Goal: Find specific fact: Find contact information

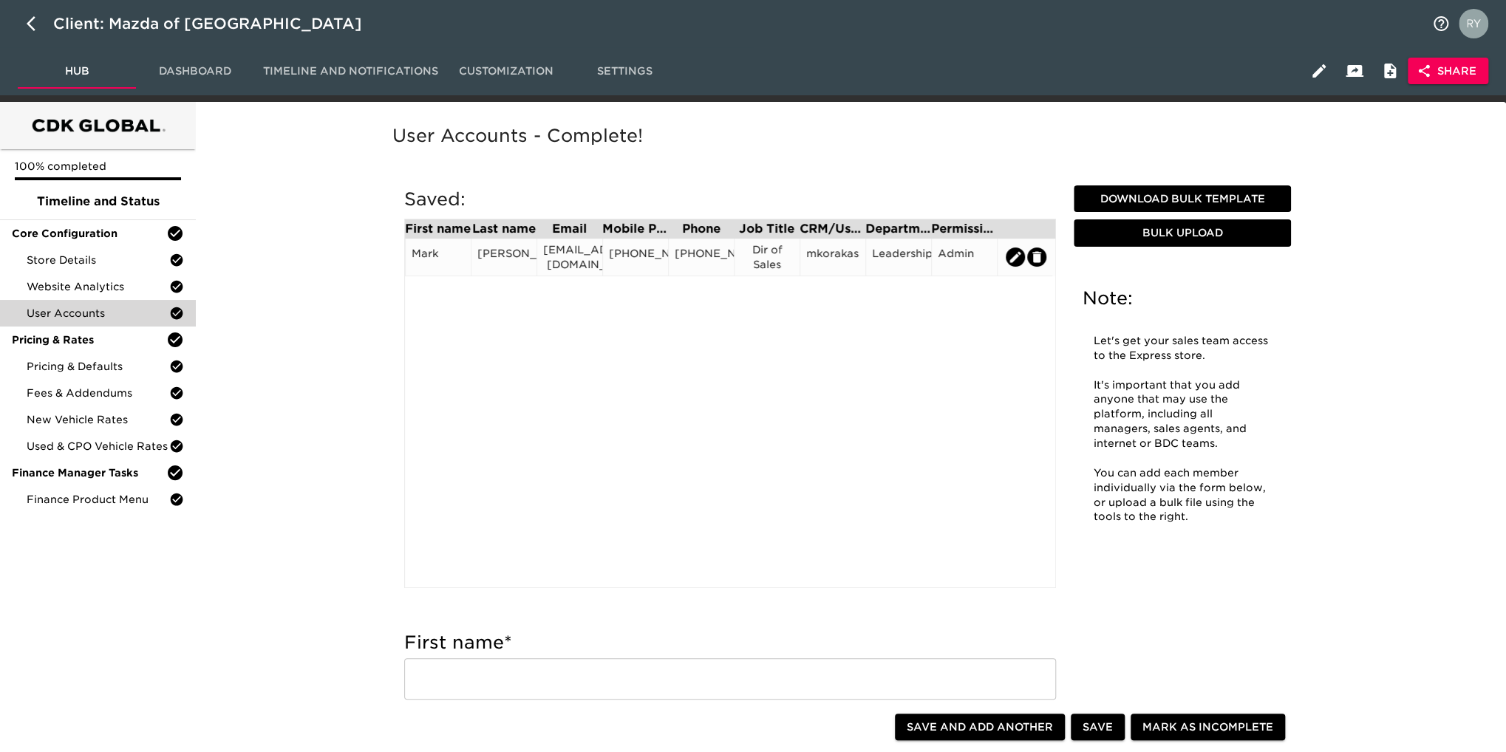
click at [558, 267] on div "[EMAIL_ADDRESS][DOMAIN_NAME]" at bounding box center [569, 257] width 53 height 30
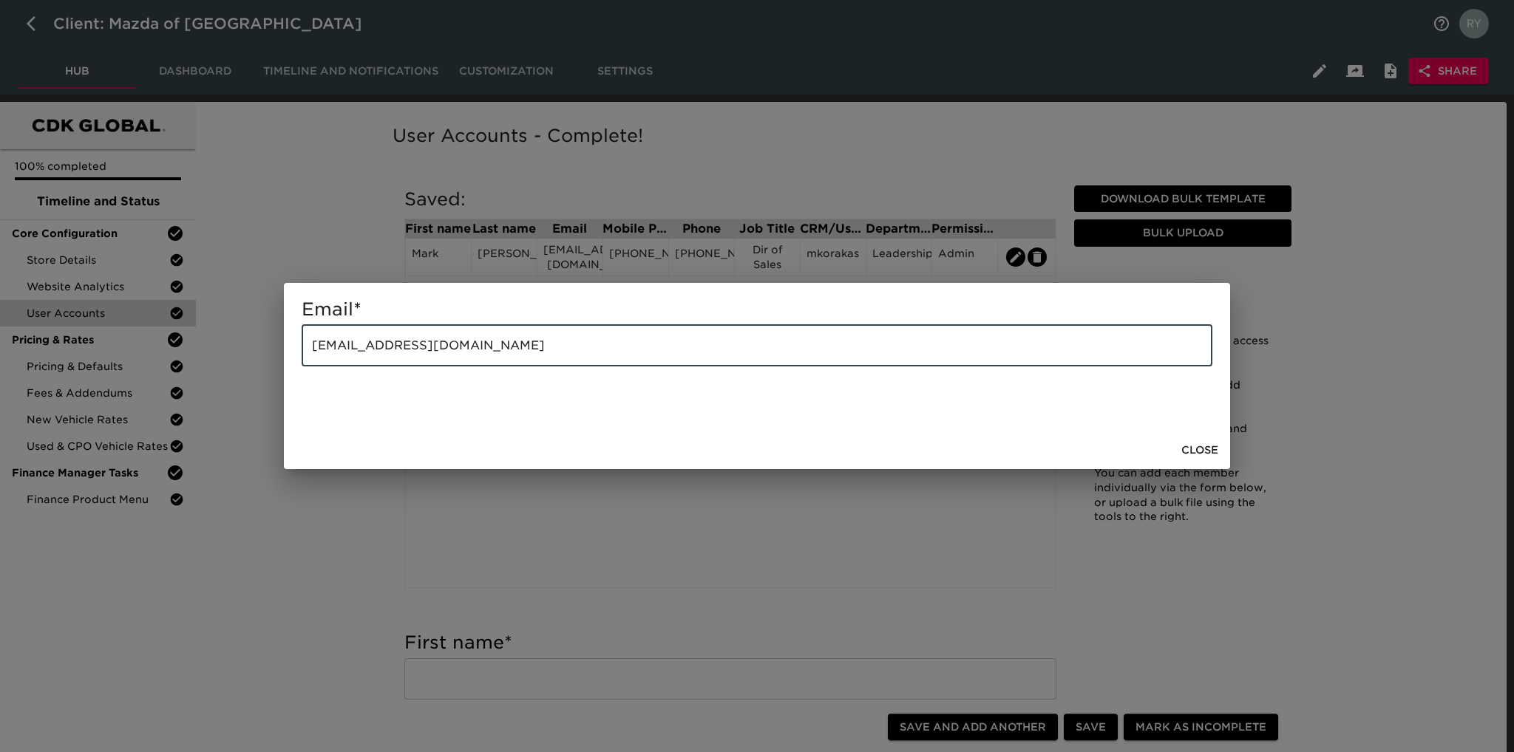
drag, startPoint x: 560, startPoint y: 352, endPoint x: 301, endPoint y: 367, distance: 259.9
click at [301, 367] on div "Email * [EMAIL_ADDRESS][DOMAIN_NAME] ​" at bounding box center [757, 357] width 946 height 148
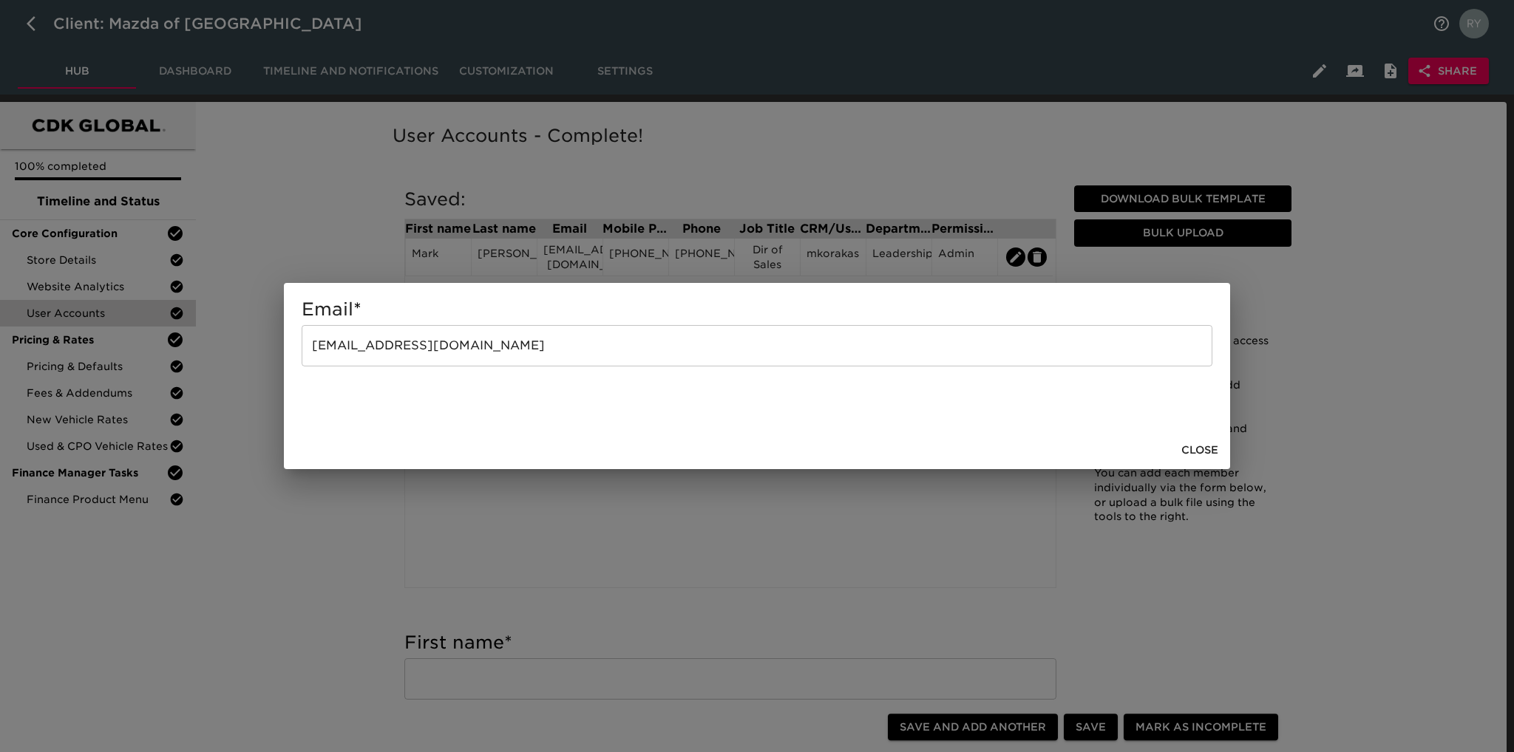
click at [321, 557] on div "Email * [EMAIL_ADDRESS][DOMAIN_NAME] ​ Close" at bounding box center [757, 376] width 1514 height 752
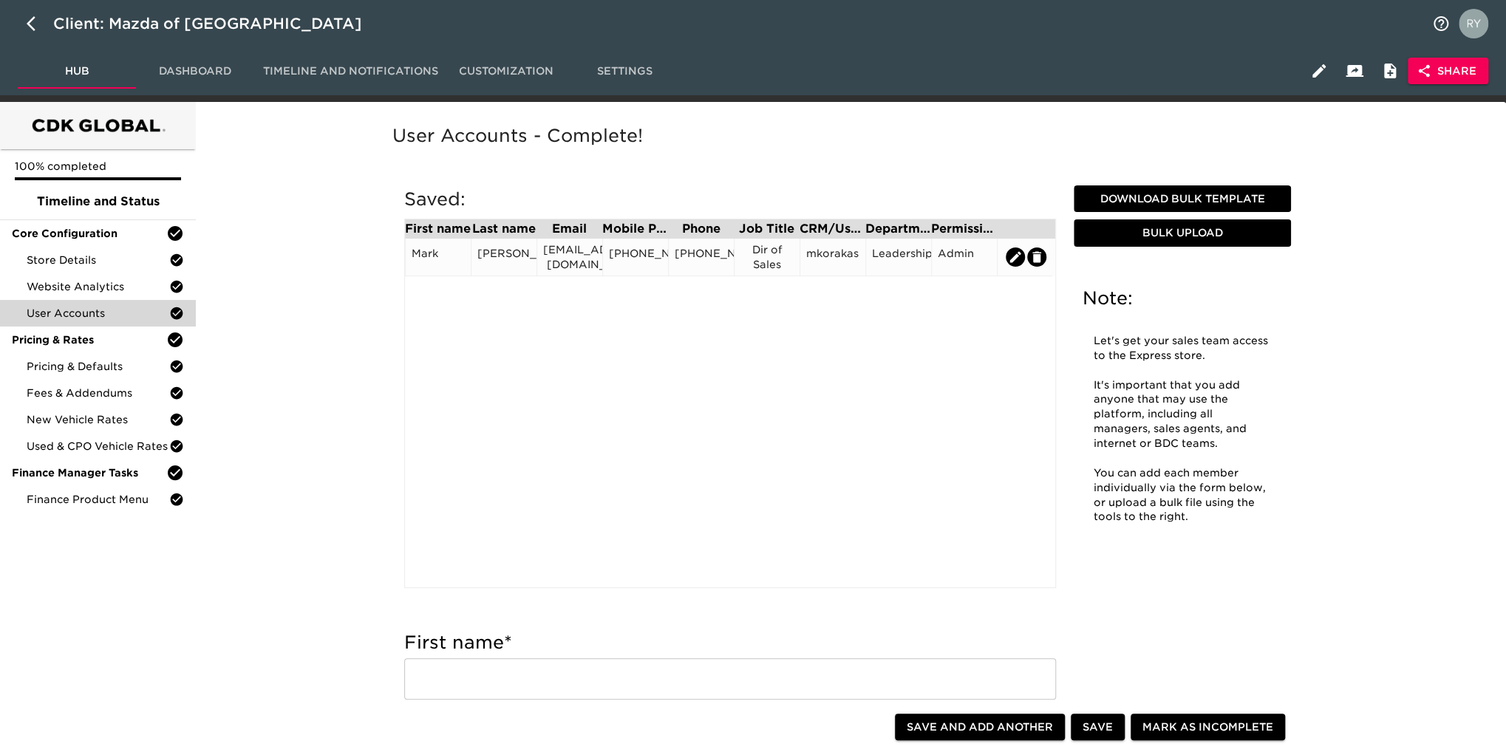
click at [658, 258] on div "[PHONE_NUMBER]" at bounding box center [635, 257] width 53 height 22
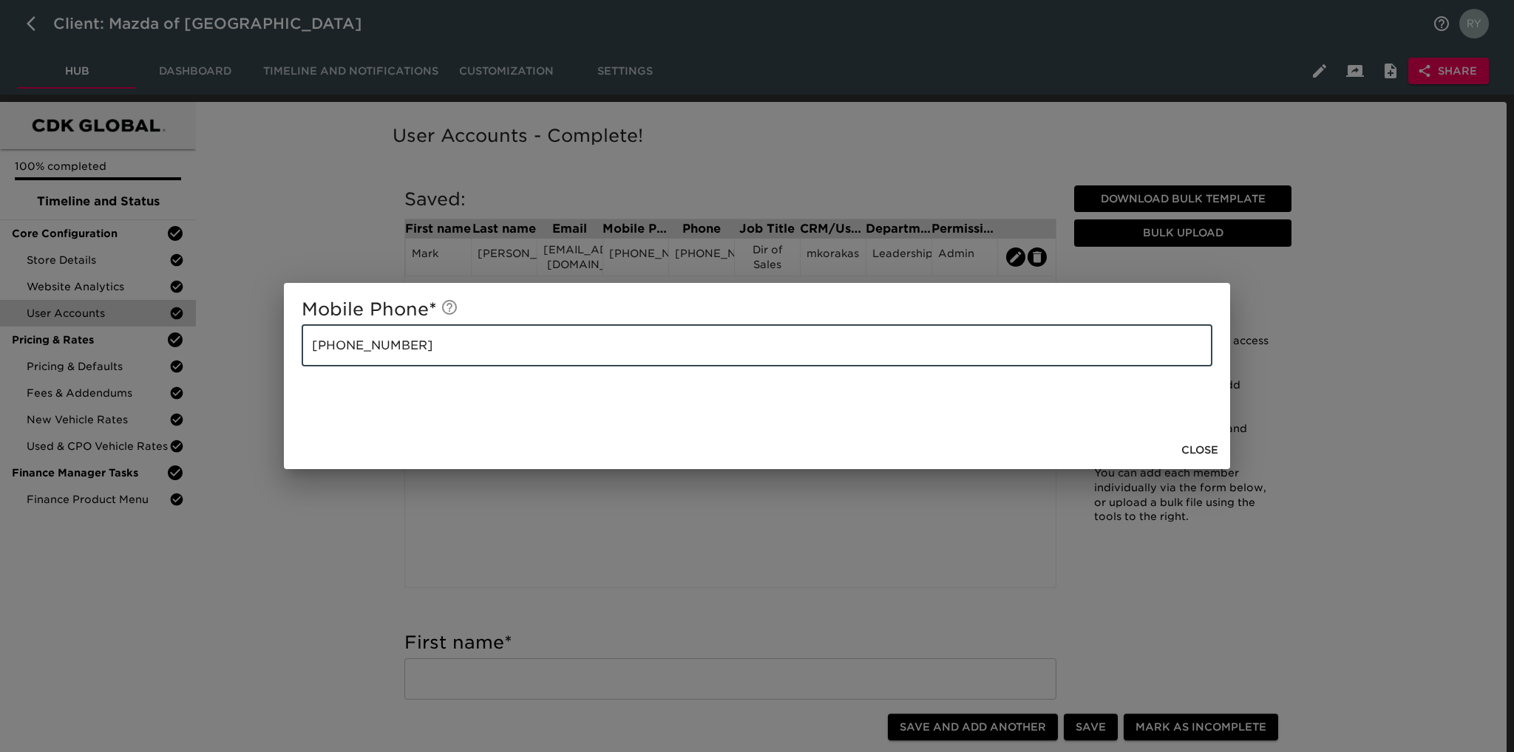
drag, startPoint x: 348, startPoint y: 358, endPoint x: 299, endPoint y: 357, distance: 48.8
click at [299, 357] on div "Mobile Phone * [PHONE_NUMBER] ​" at bounding box center [757, 357] width 946 height 148
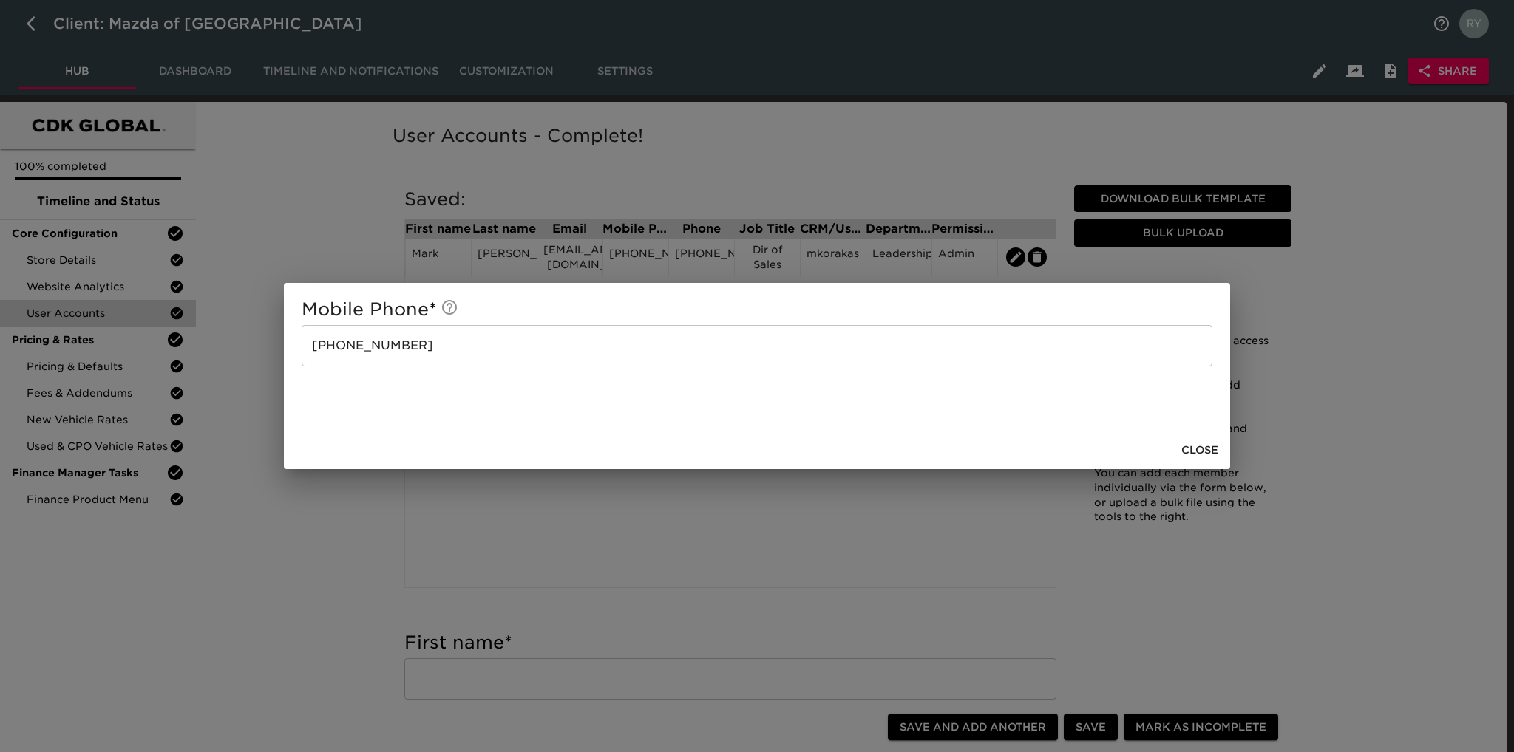
click at [314, 571] on div "Mobile Phone * [PHONE_NUMBER] ​ Close" at bounding box center [757, 376] width 1514 height 752
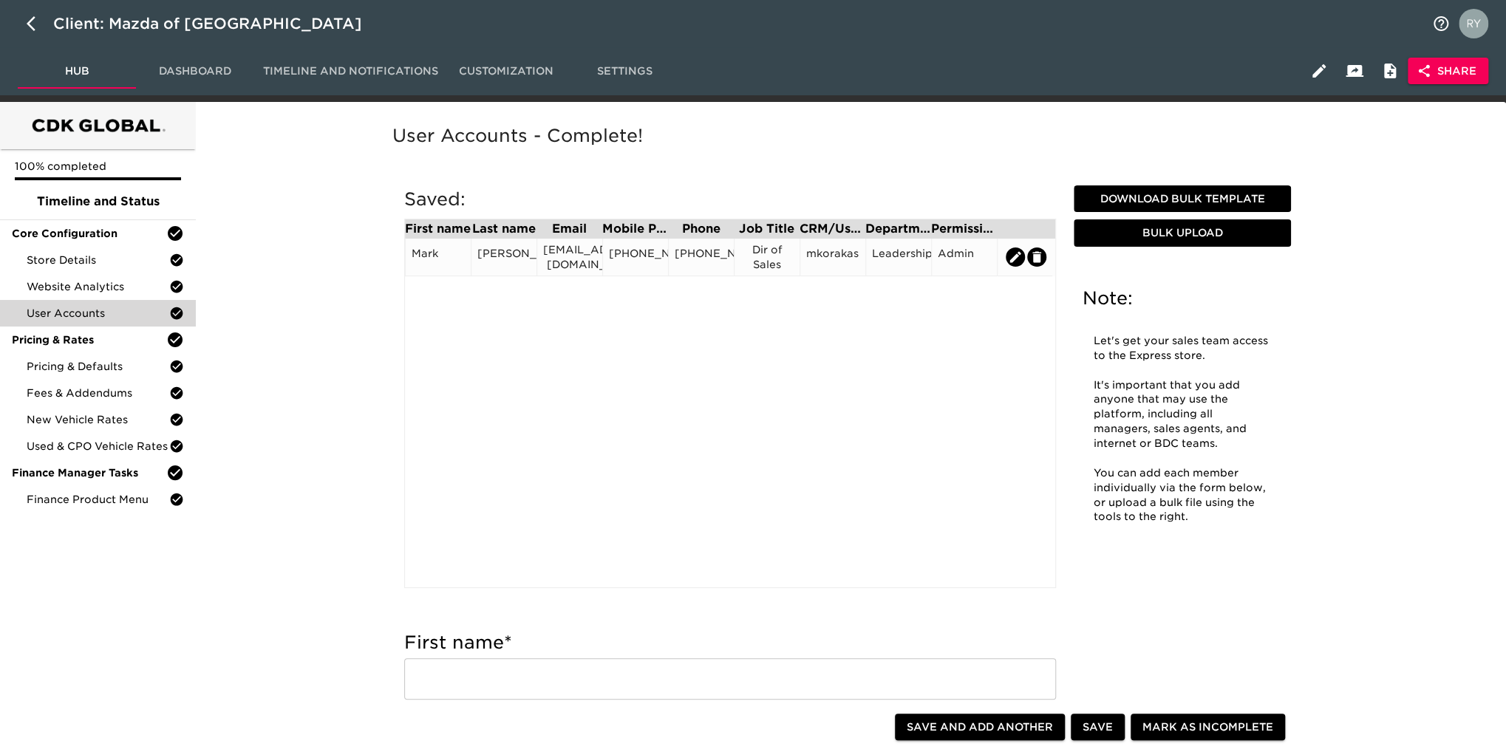
click at [693, 268] on div "[PHONE_NUMBER]" at bounding box center [701, 257] width 53 height 22
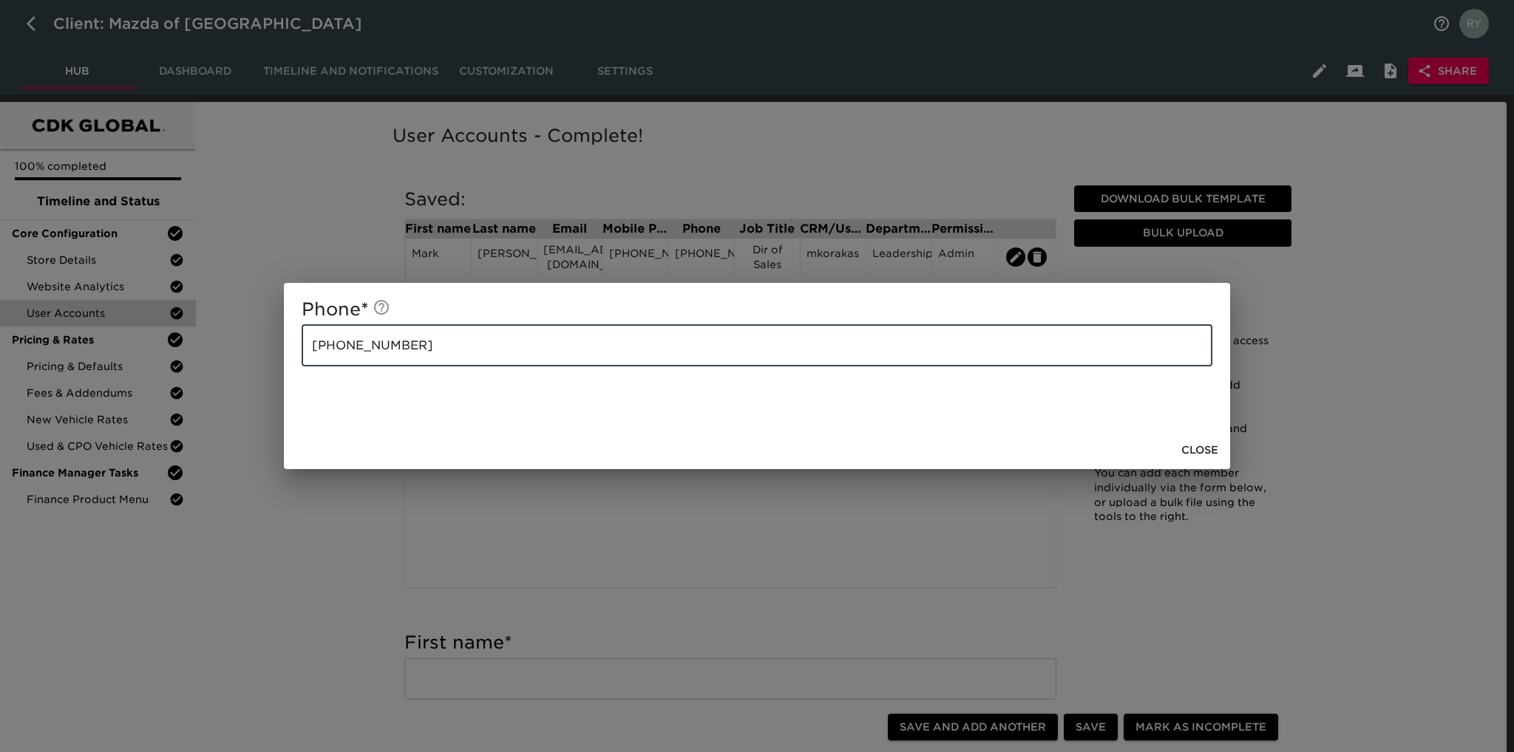
drag, startPoint x: 439, startPoint y: 347, endPoint x: 302, endPoint y: 358, distance: 137.9
click at [302, 358] on input "[PHONE_NUMBER]" at bounding box center [757, 345] width 911 height 41
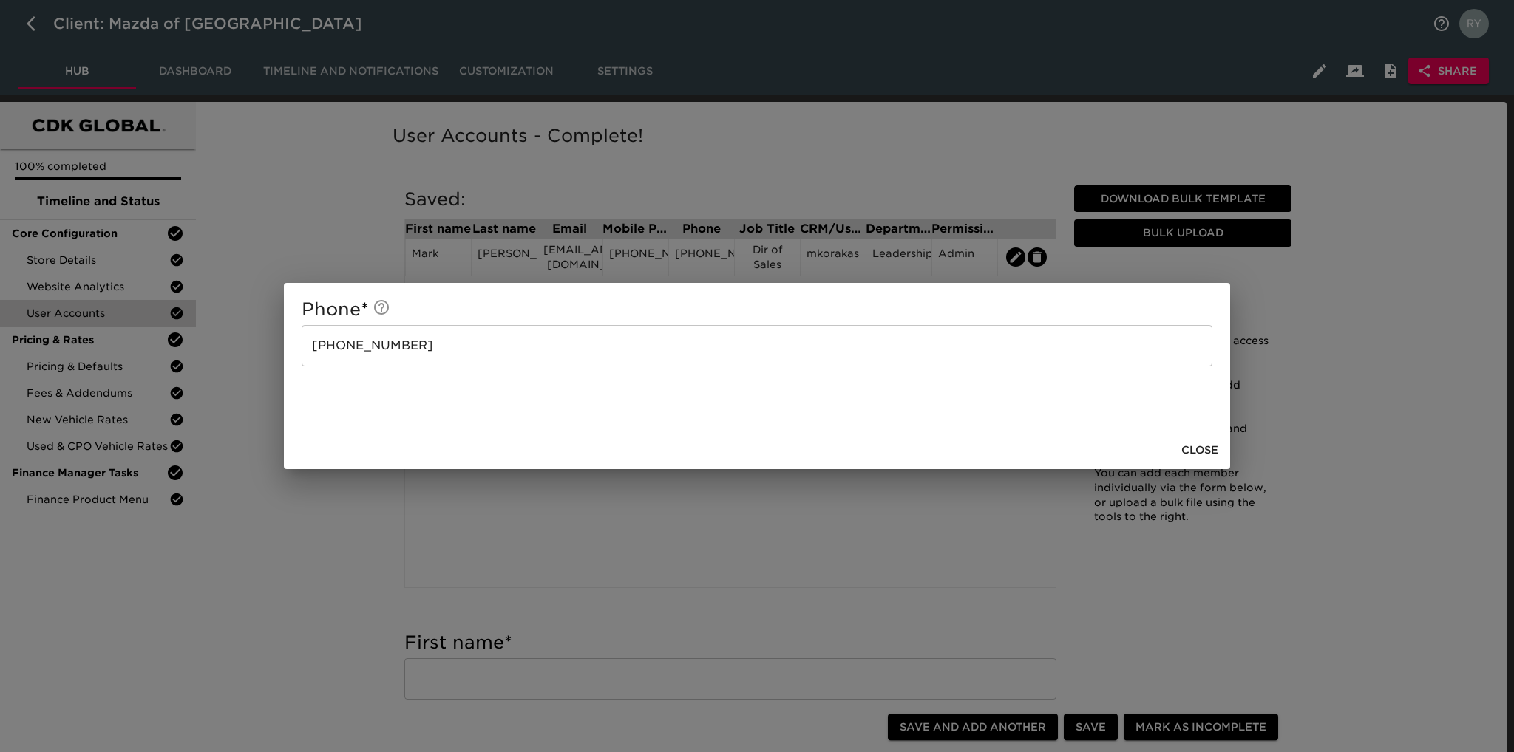
click at [286, 557] on div "Phone * [PHONE_NUMBER] ​ Close" at bounding box center [757, 376] width 1514 height 752
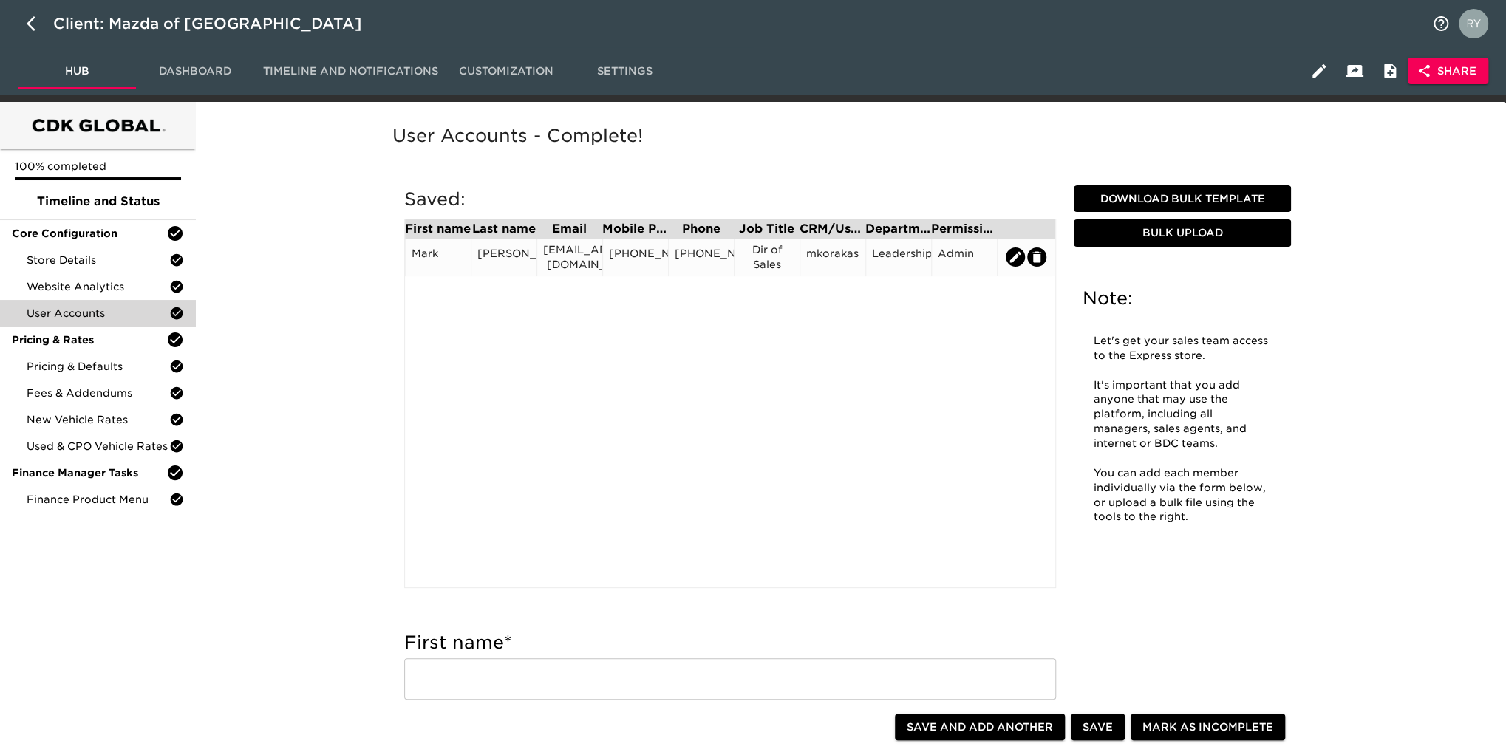
click at [769, 260] on div "Dir of Sales" at bounding box center [767, 257] width 53 height 30
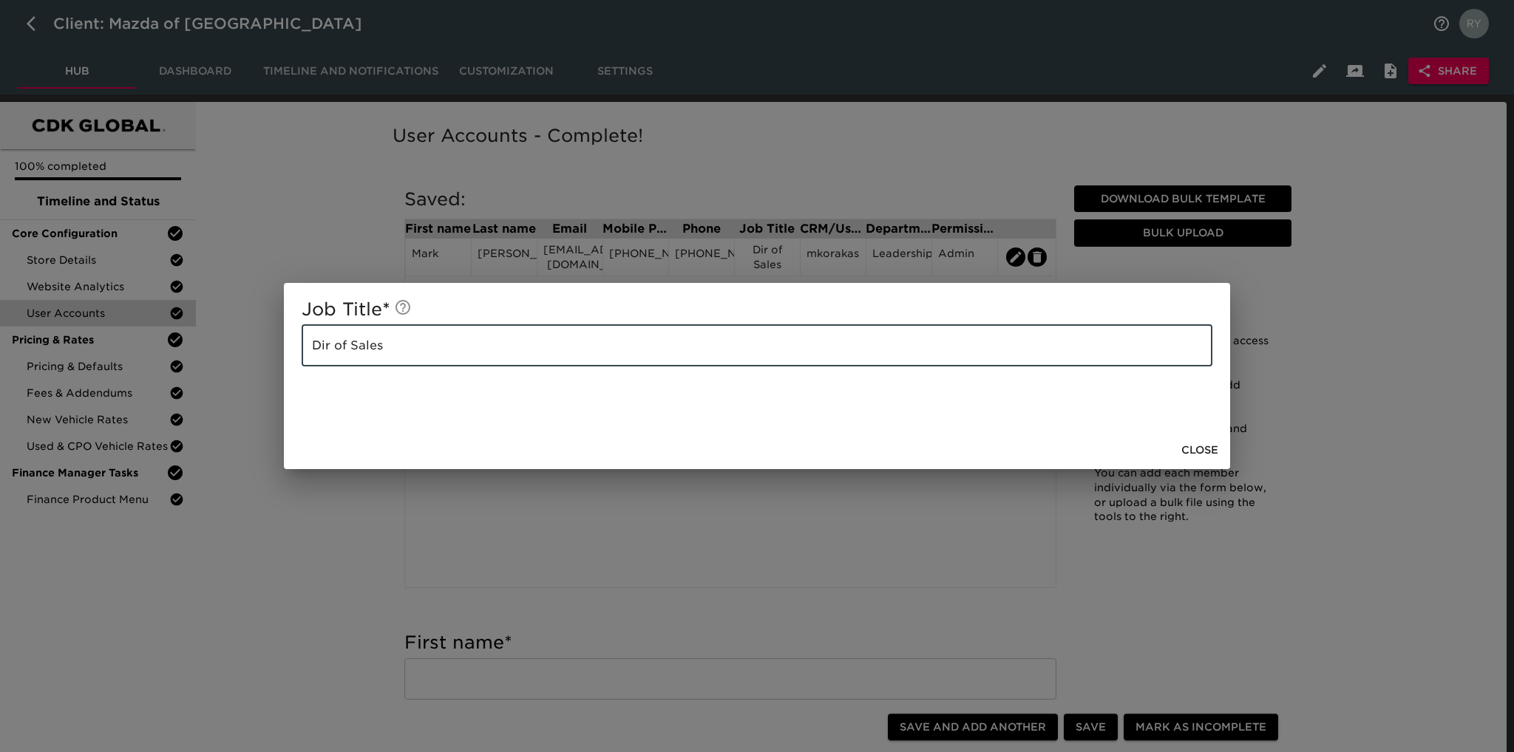
drag, startPoint x: 463, startPoint y: 347, endPoint x: 233, endPoint y: 364, distance: 230.6
click at [233, 364] on div "Job Title * Dir of Sales ​ Close" at bounding box center [757, 376] width 1514 height 752
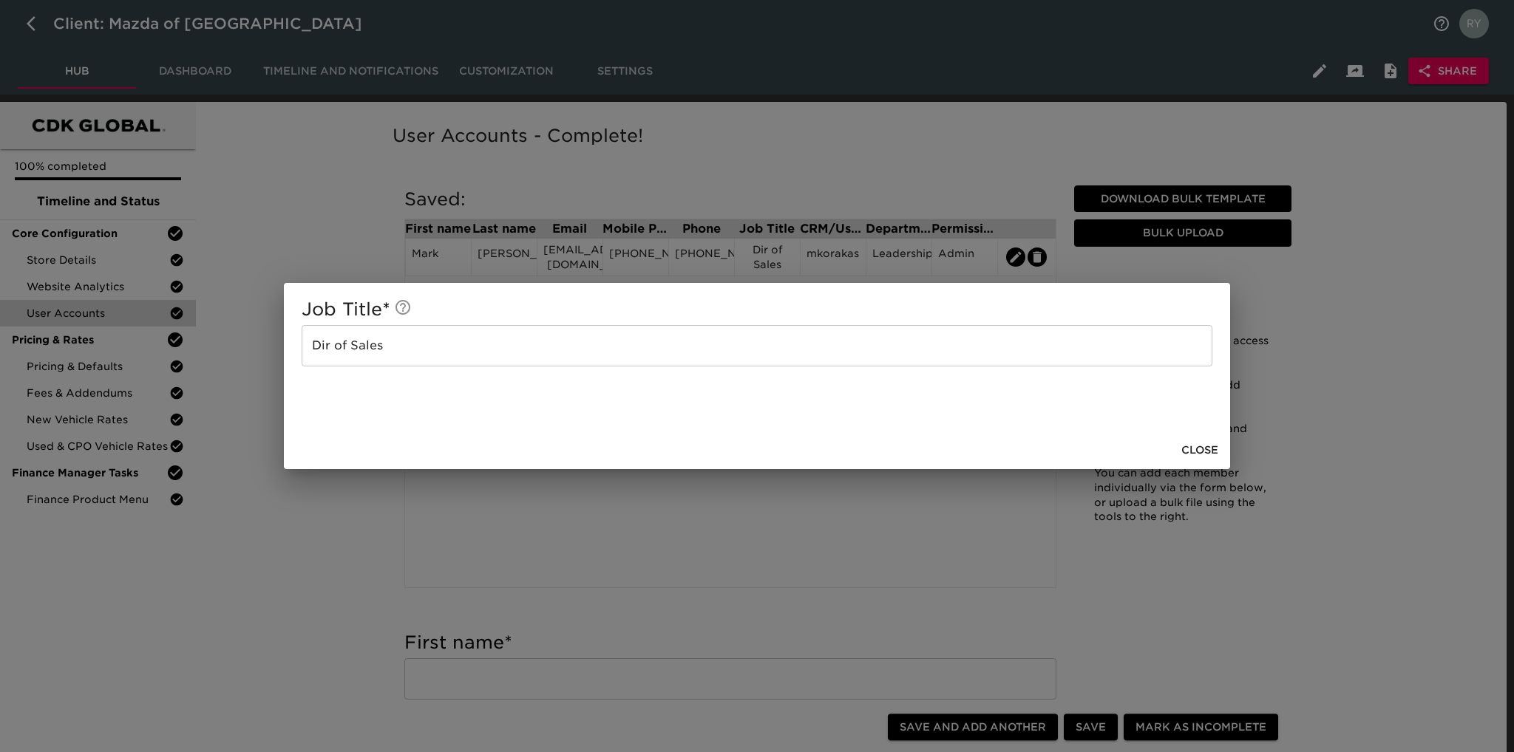
click at [374, 512] on div "Job Title * Dir of Sales ​ Close" at bounding box center [757, 376] width 1514 height 752
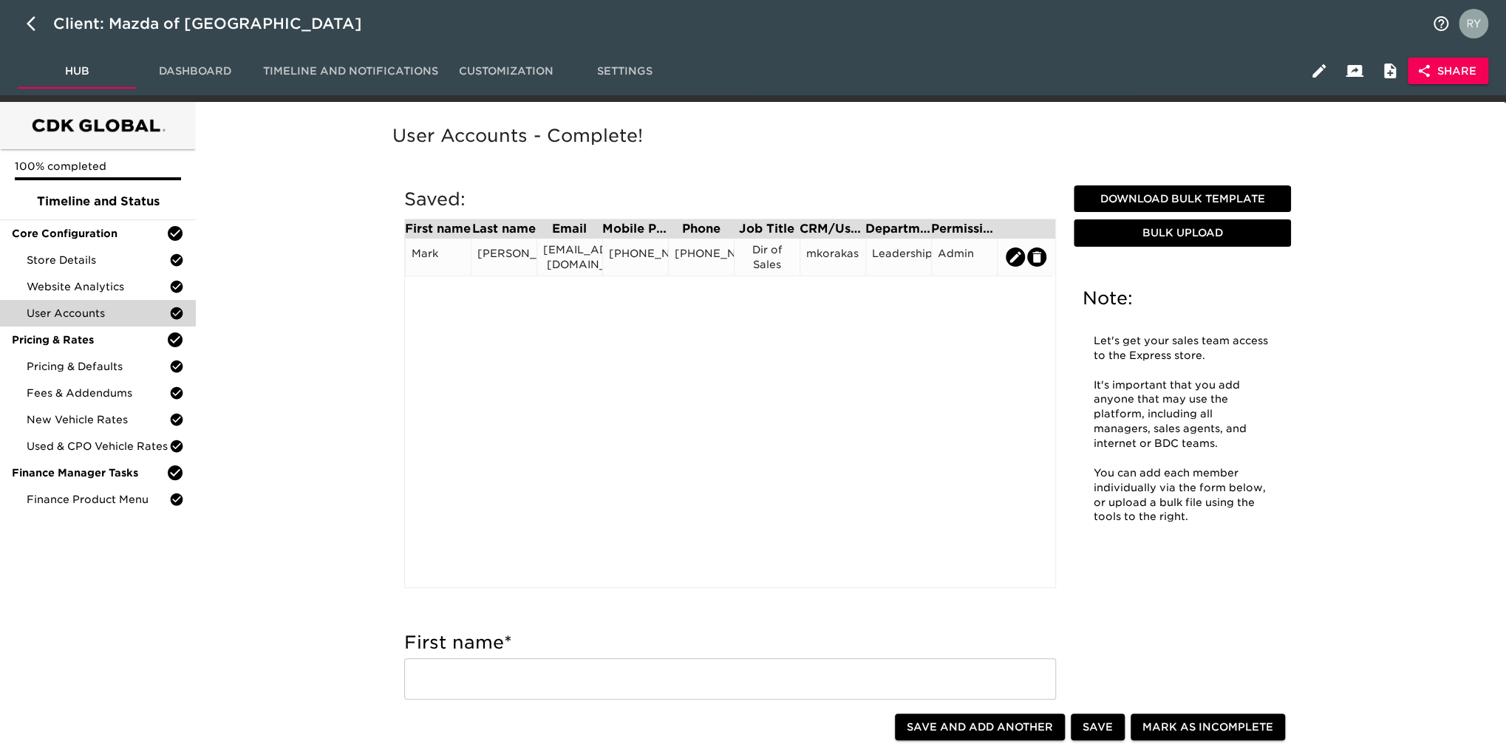
click at [837, 261] on div "mkorakas" at bounding box center [832, 257] width 53 height 22
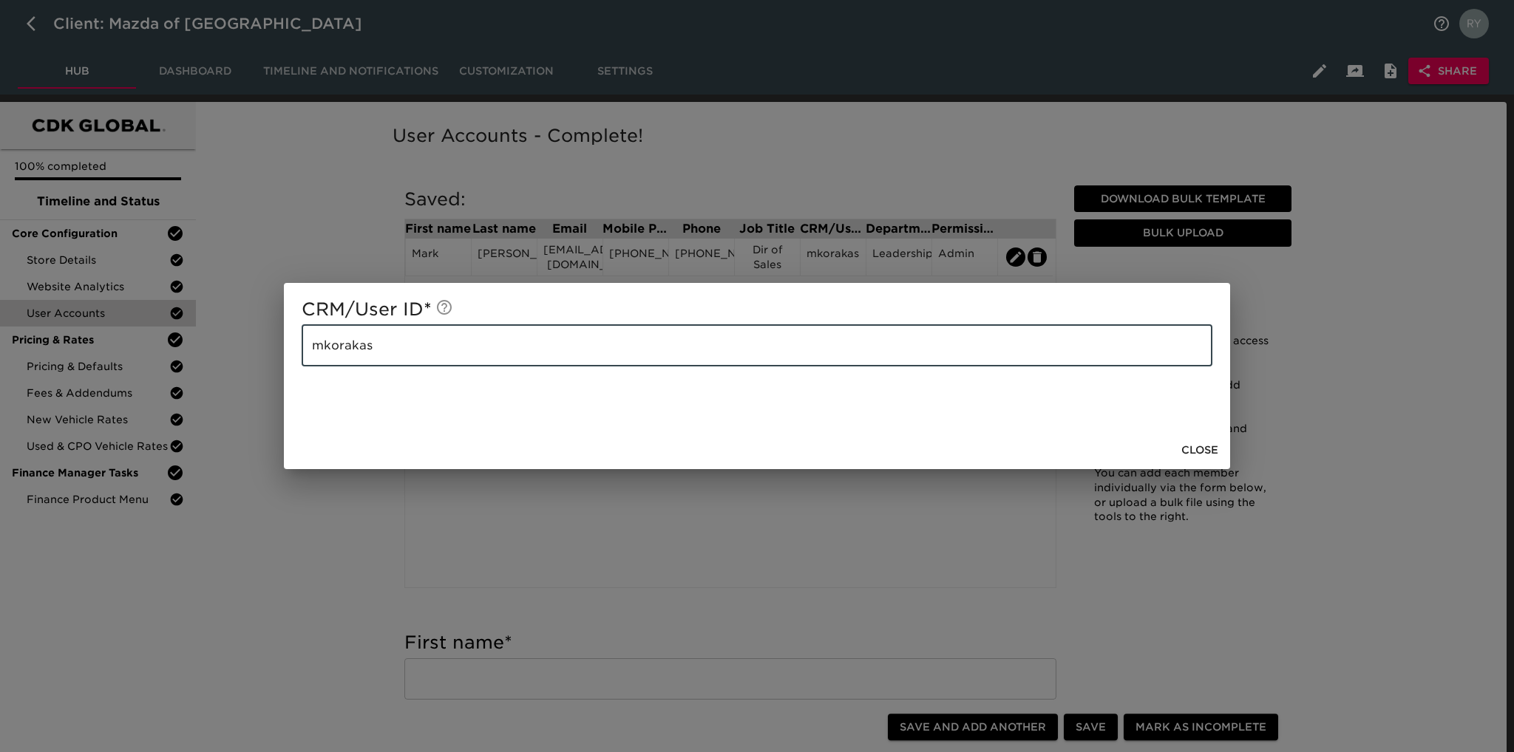
drag, startPoint x: 401, startPoint y: 347, endPoint x: 308, endPoint y: 356, distance: 92.8
click at [308, 356] on input "mkorakas" at bounding box center [757, 345] width 911 height 41
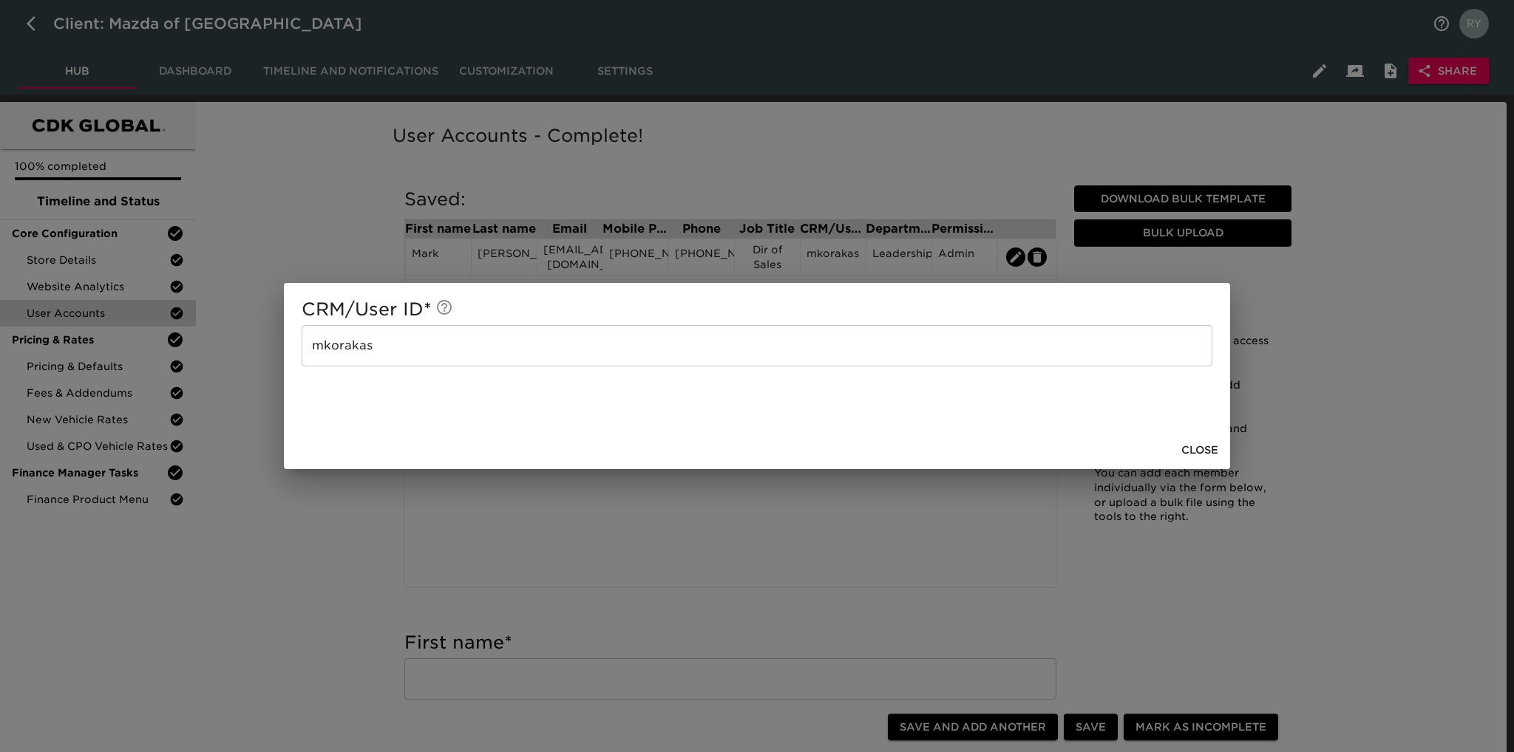
click at [278, 587] on div "CRM/User ID * mkorakas ​ Close" at bounding box center [757, 376] width 1514 height 752
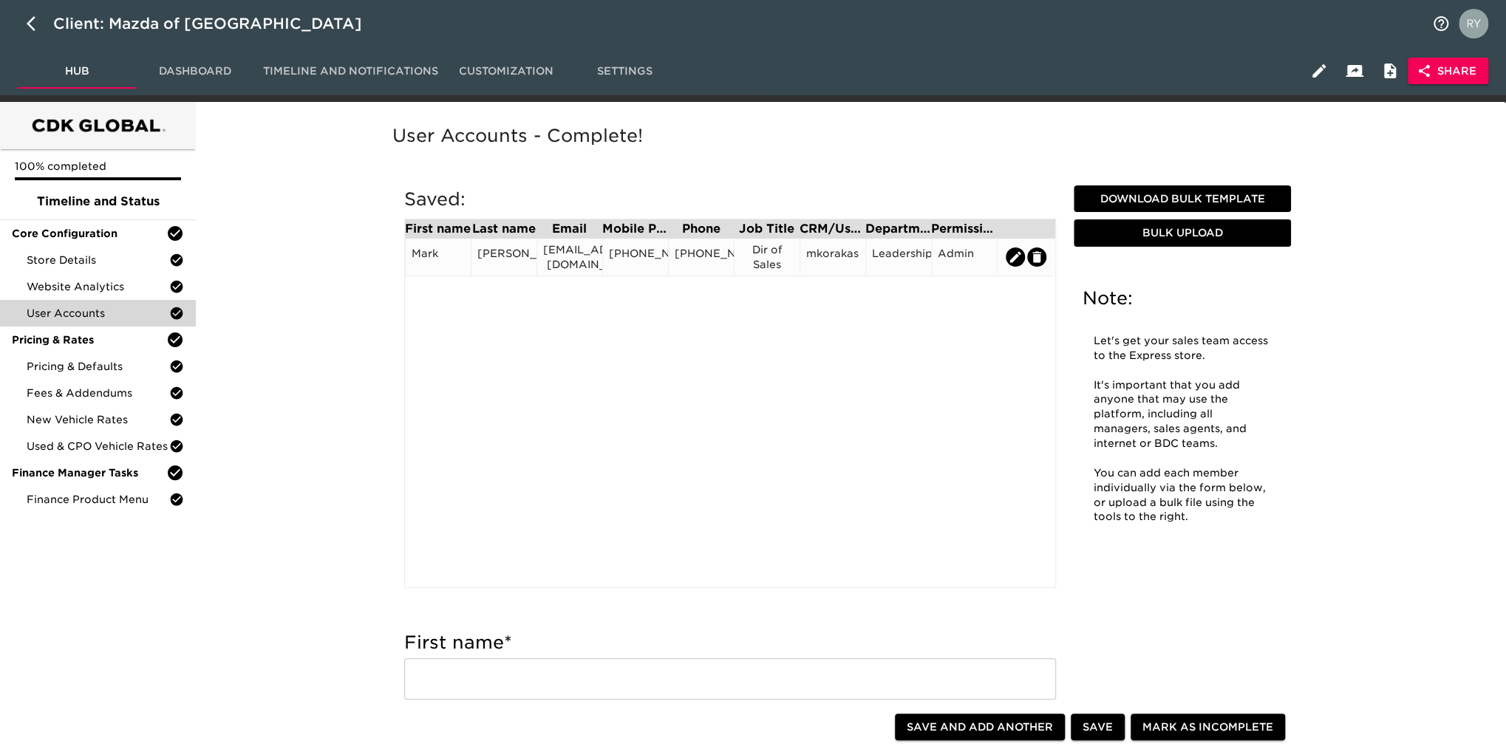
click at [569, 265] on div "[EMAIL_ADDRESS][DOMAIN_NAME]" at bounding box center [569, 257] width 53 height 30
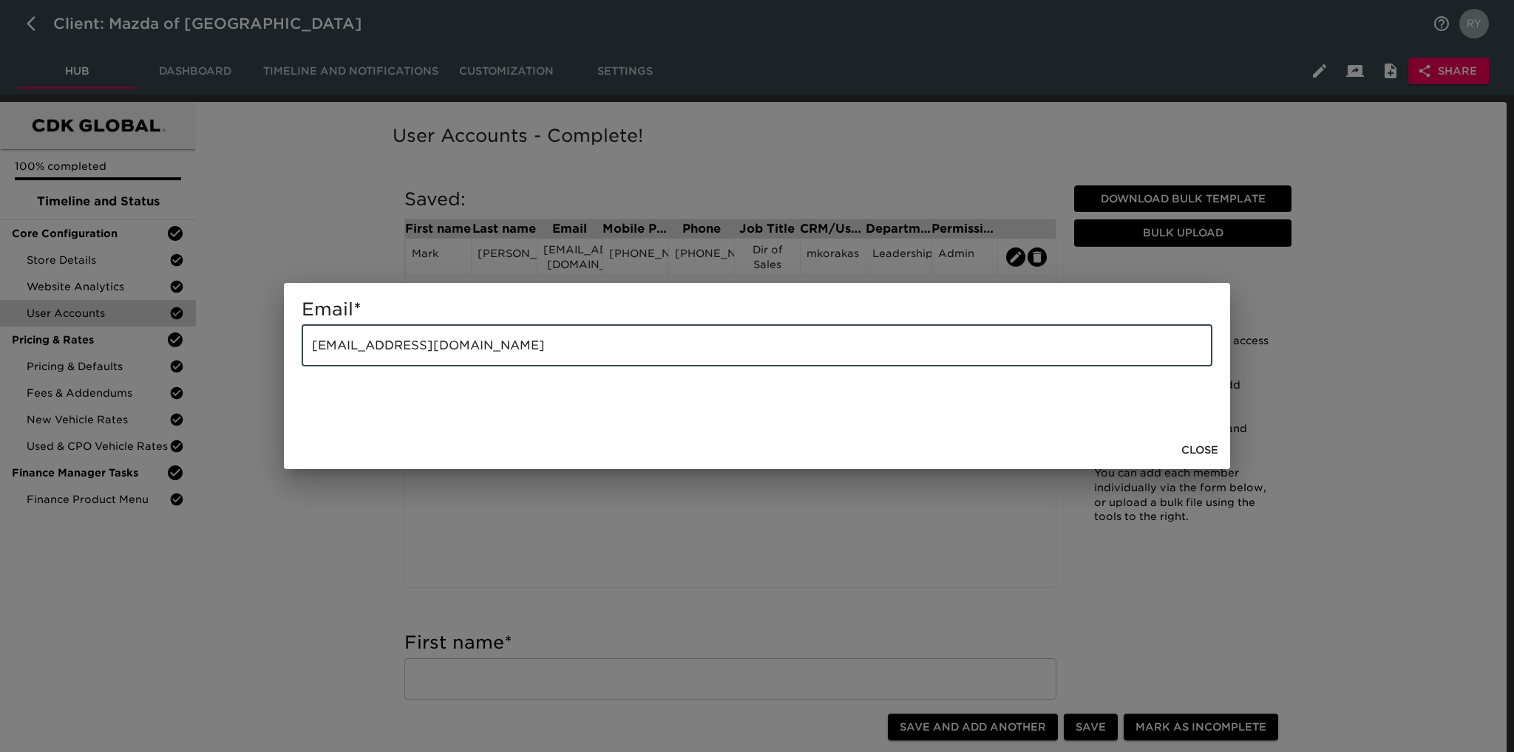
drag, startPoint x: 568, startPoint y: 342, endPoint x: 292, endPoint y: 356, distance: 276.8
click at [265, 365] on div "Email * [EMAIL_ADDRESS][DOMAIN_NAME] ​ Close" at bounding box center [757, 376] width 1514 height 752
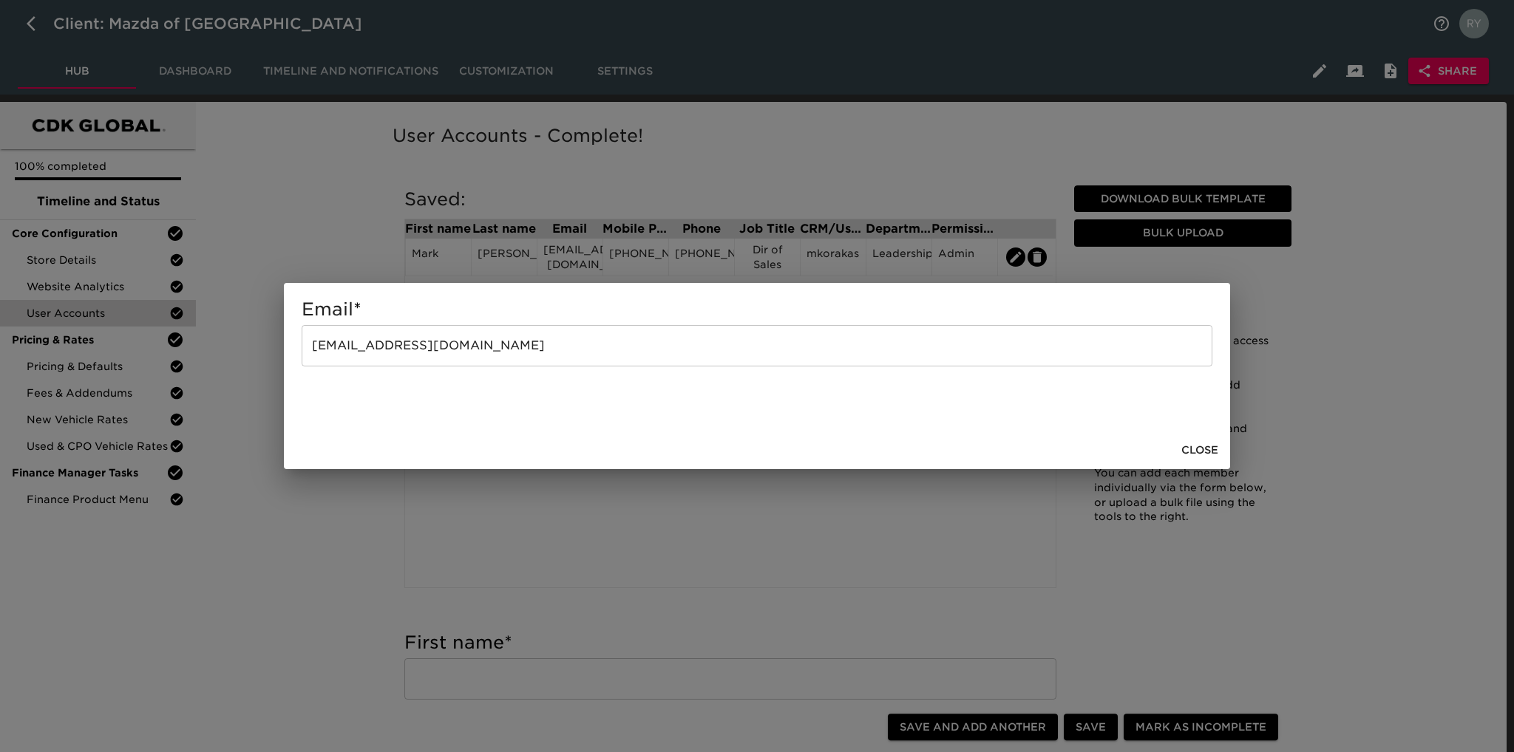
click at [349, 583] on div "Email * [EMAIL_ADDRESS][DOMAIN_NAME] ​ Close" at bounding box center [757, 376] width 1514 height 752
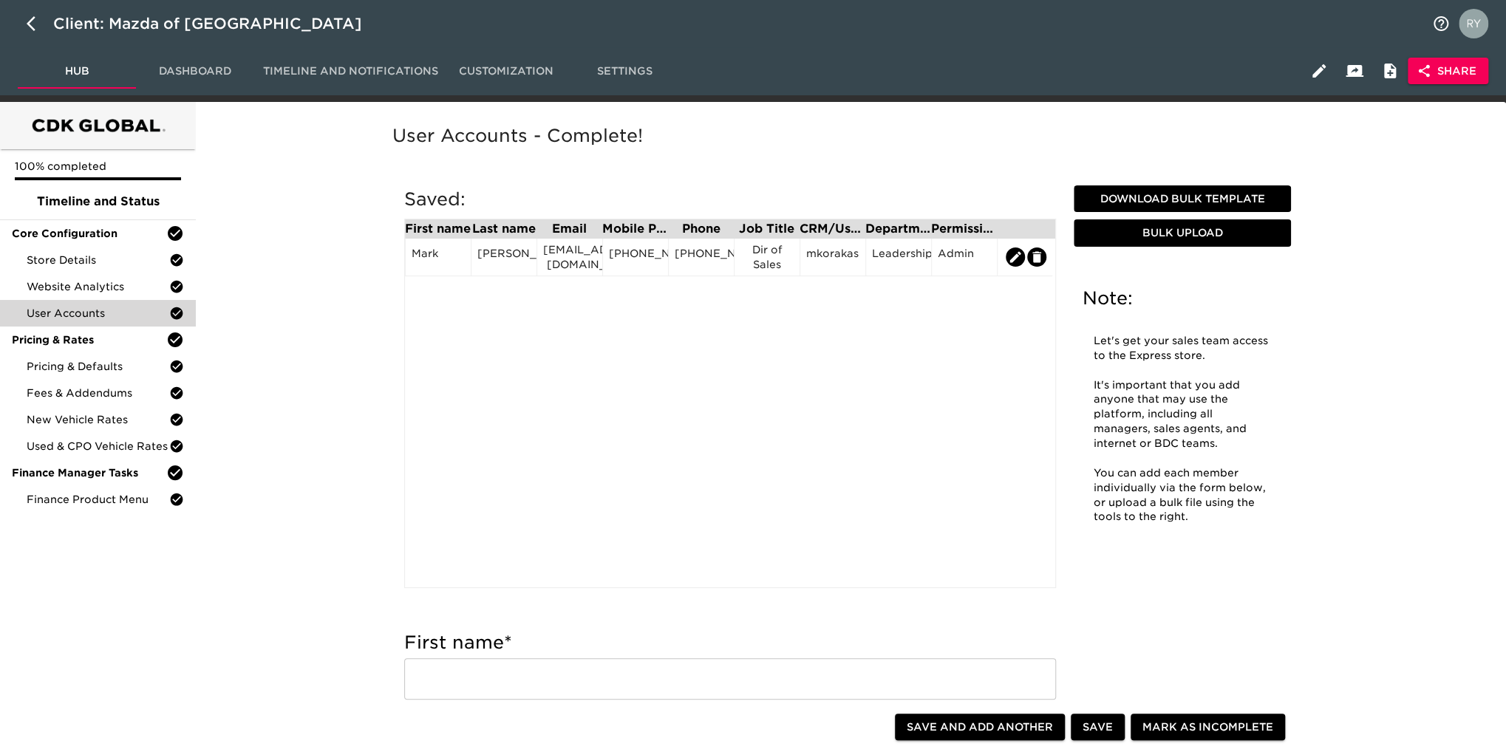
click at [659, 418] on div "First name Last name Email Mobile Phone Phone Job Title CRM/User ID Department …" at bounding box center [730, 404] width 652 height 370
click at [645, 267] on div "[PHONE_NUMBER]" at bounding box center [635, 257] width 53 height 22
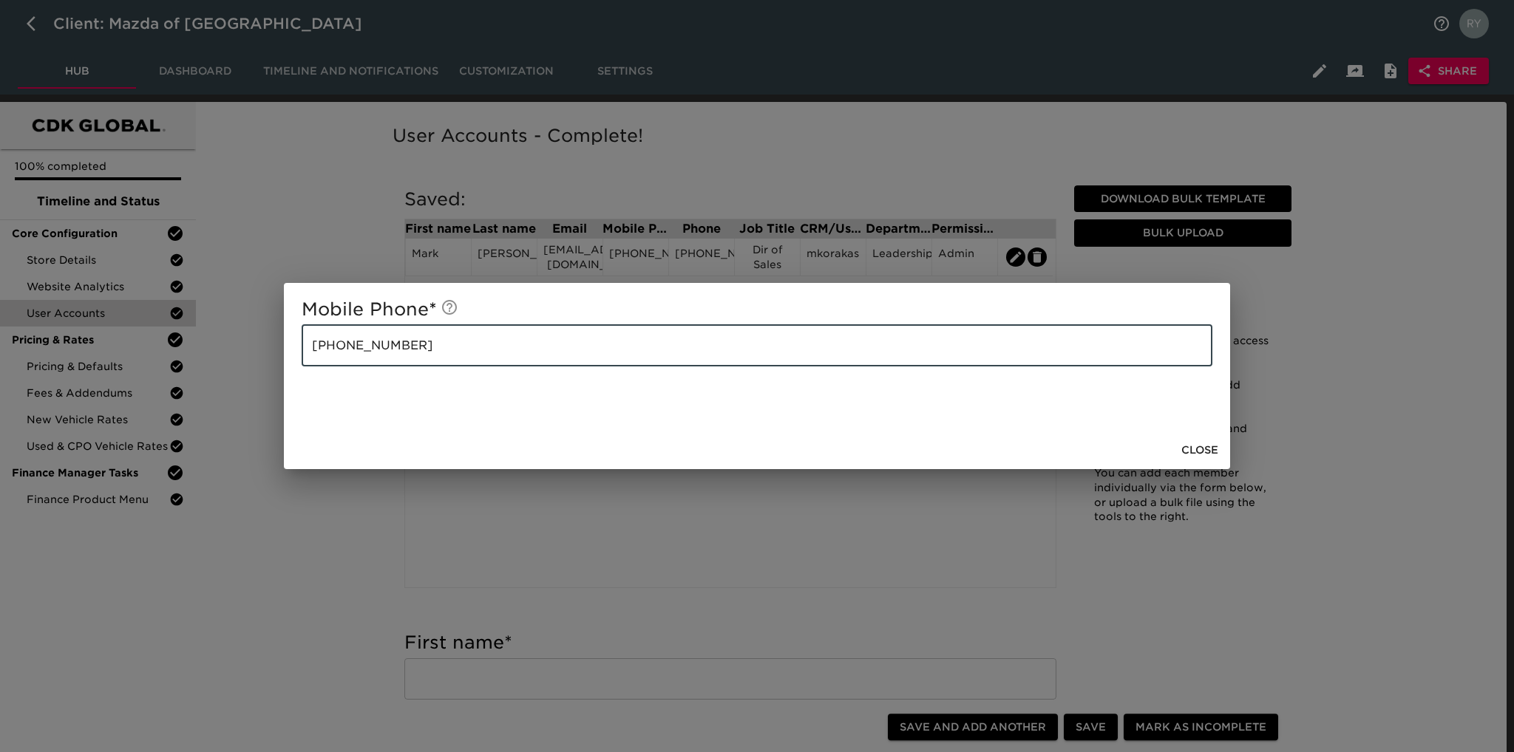
drag, startPoint x: 430, startPoint y: 347, endPoint x: 267, endPoint y: 358, distance: 163.7
click at [267, 358] on div "Mobile Phone * [PHONE_NUMBER] ​ Close" at bounding box center [757, 376] width 1514 height 752
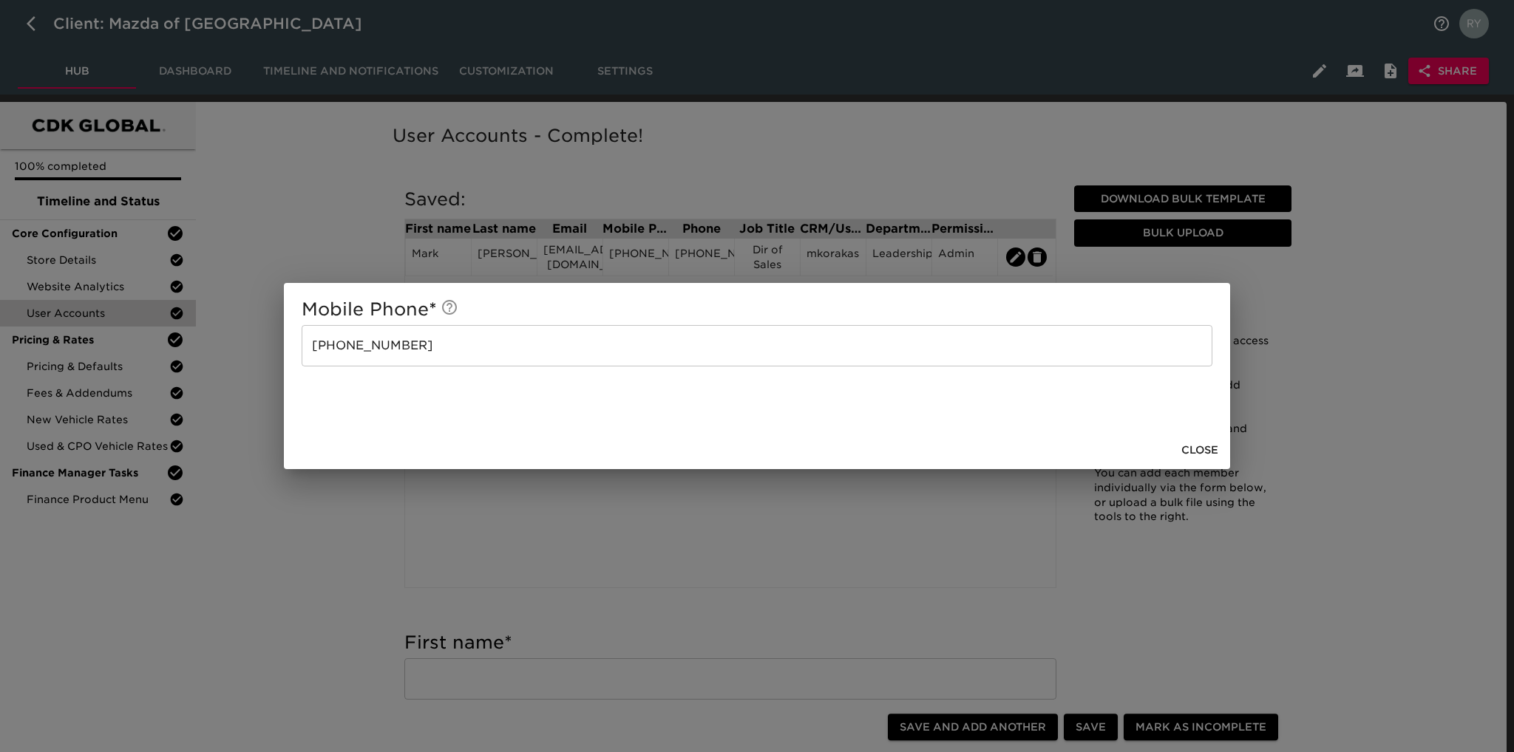
click at [407, 564] on div "Mobile Phone * [PHONE_NUMBER] ​ Close" at bounding box center [757, 376] width 1514 height 752
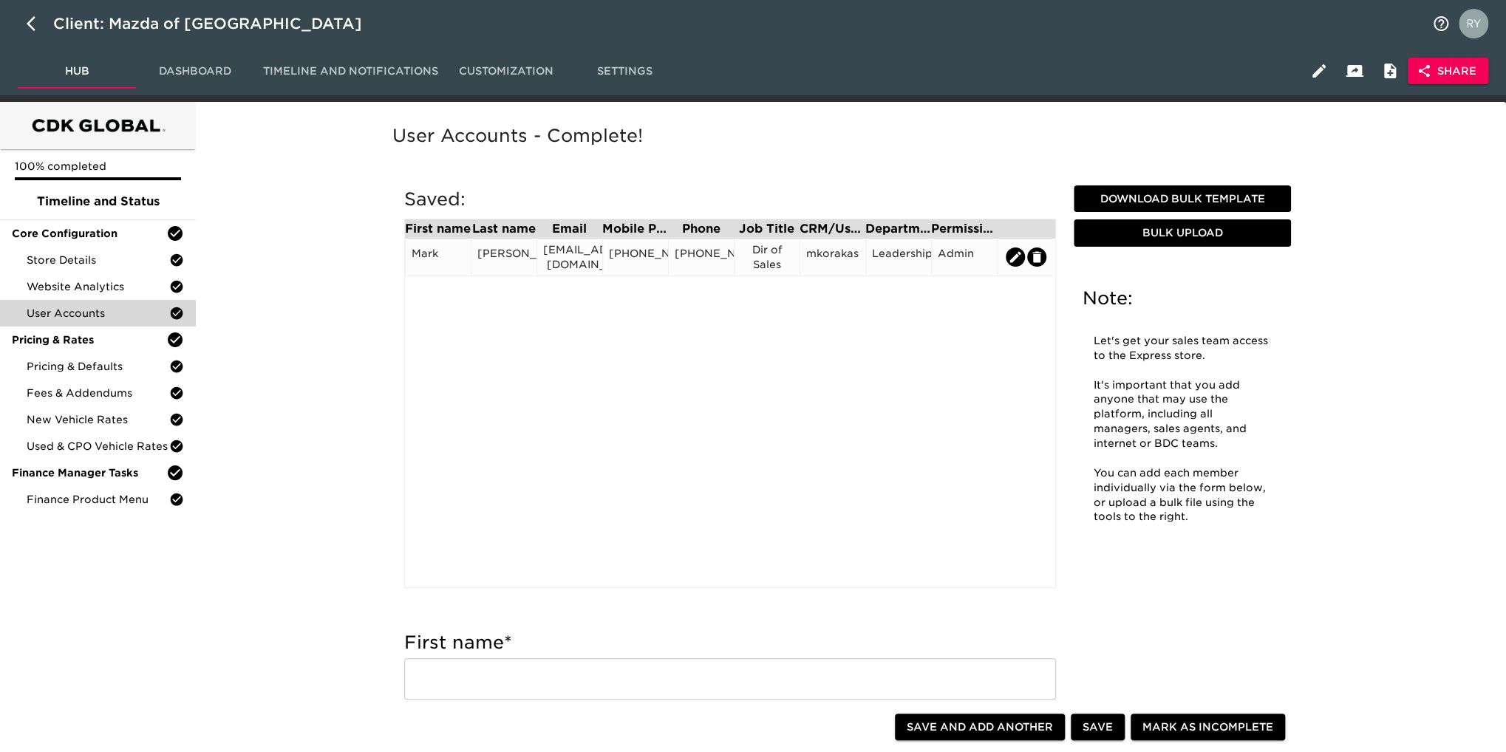
click at [674, 267] on div "[PHONE_NUMBER]" at bounding box center [701, 258] width 66 height 38
click at [676, 255] on div "[PHONE_NUMBER]" at bounding box center [701, 257] width 53 height 22
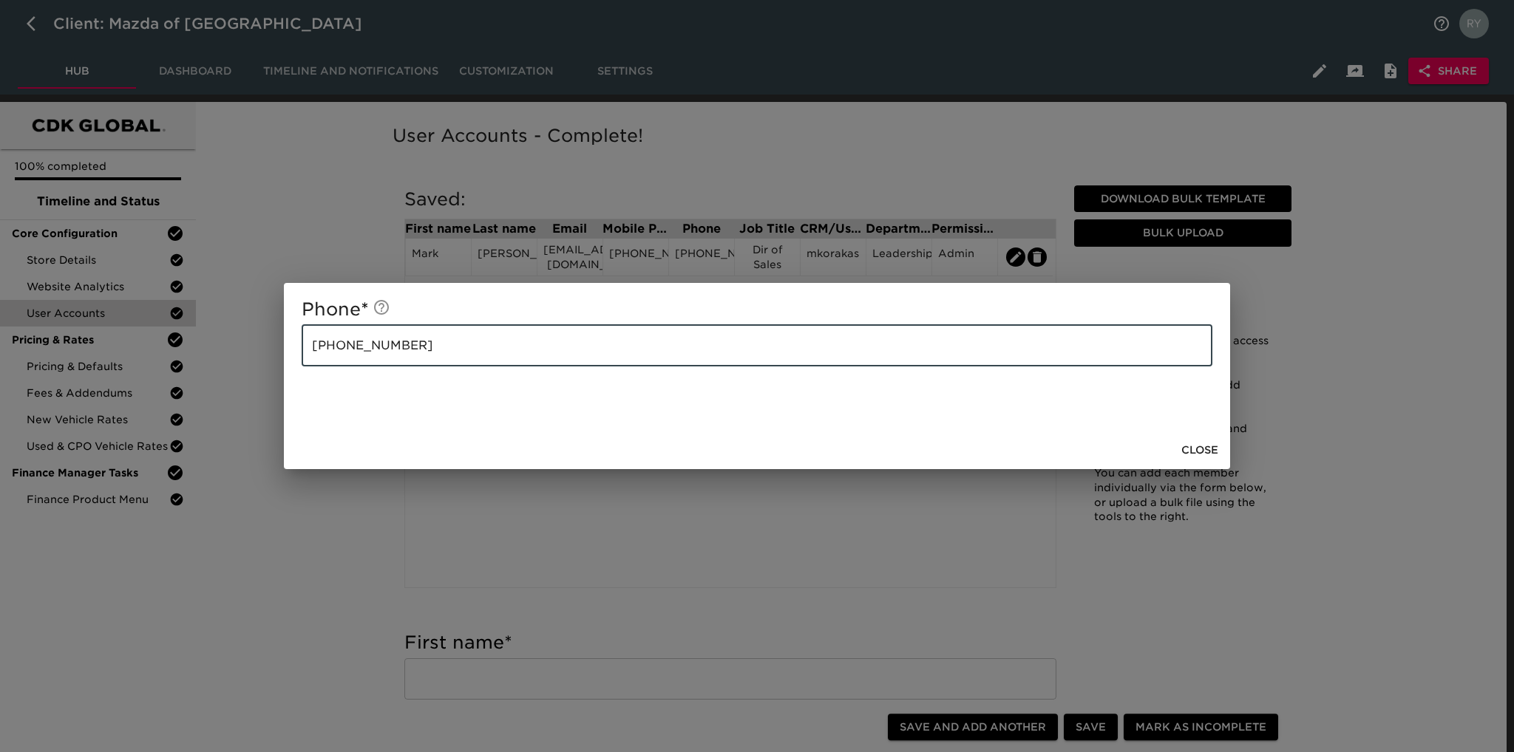
drag, startPoint x: 449, startPoint y: 346, endPoint x: 285, endPoint y: 343, distance: 164.9
click at [285, 343] on div "Phone * [PHONE_NUMBER] ​" at bounding box center [757, 357] width 946 height 148
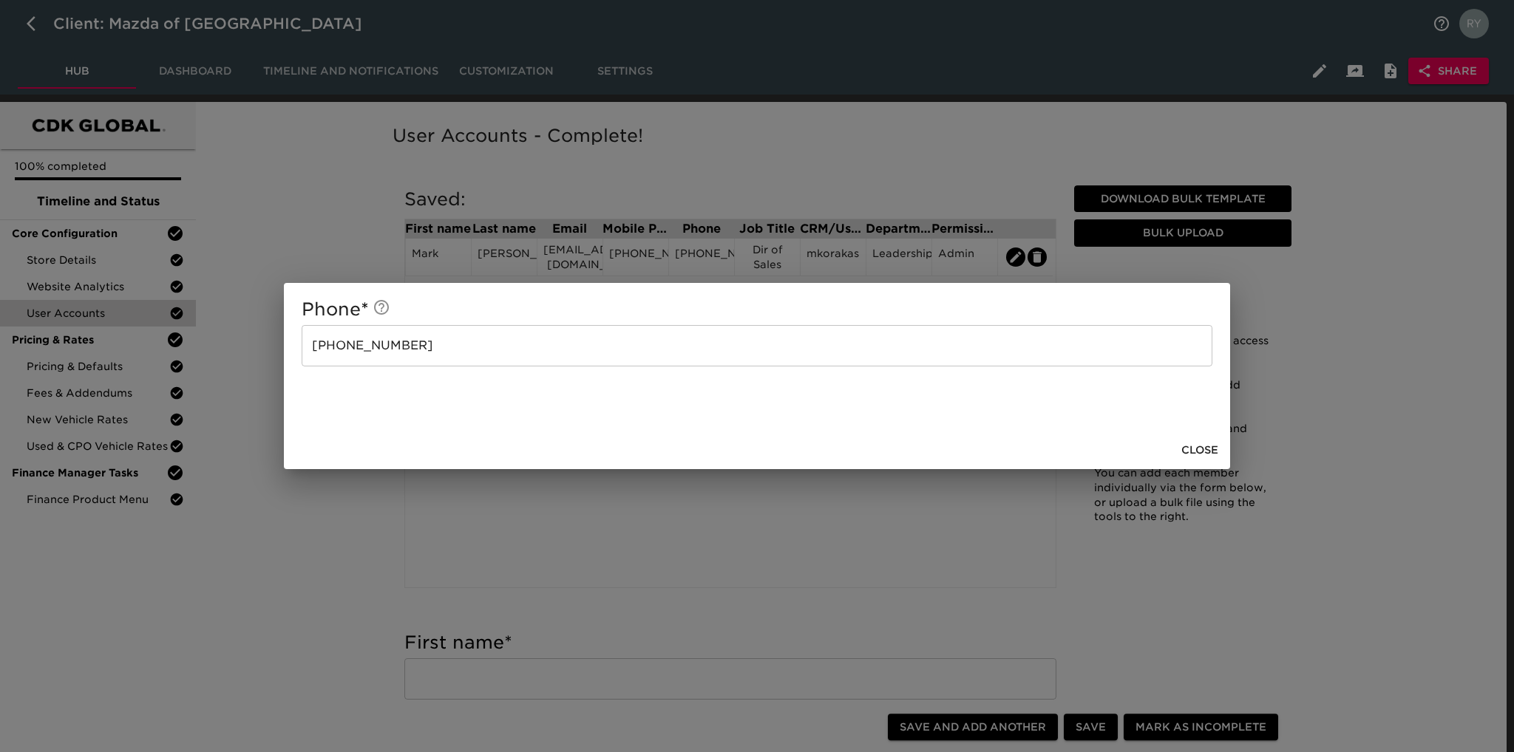
drag, startPoint x: 562, startPoint y: 506, endPoint x: 569, endPoint y: 495, distance: 13.9
click at [562, 506] on div "Phone * [PHONE_NUMBER] ​ Close" at bounding box center [757, 376] width 1514 height 752
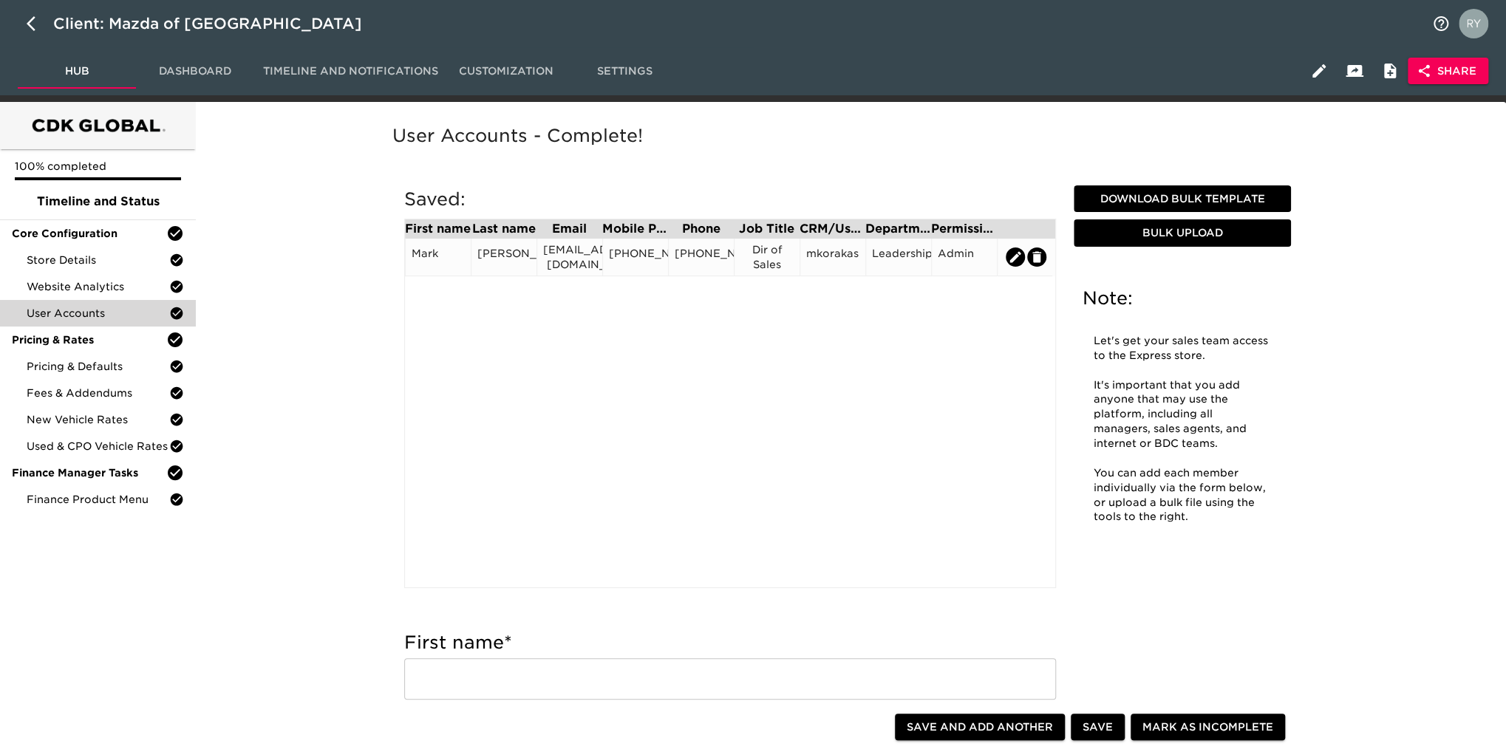
click at [784, 262] on div "Dir of Sales" at bounding box center [767, 257] width 53 height 30
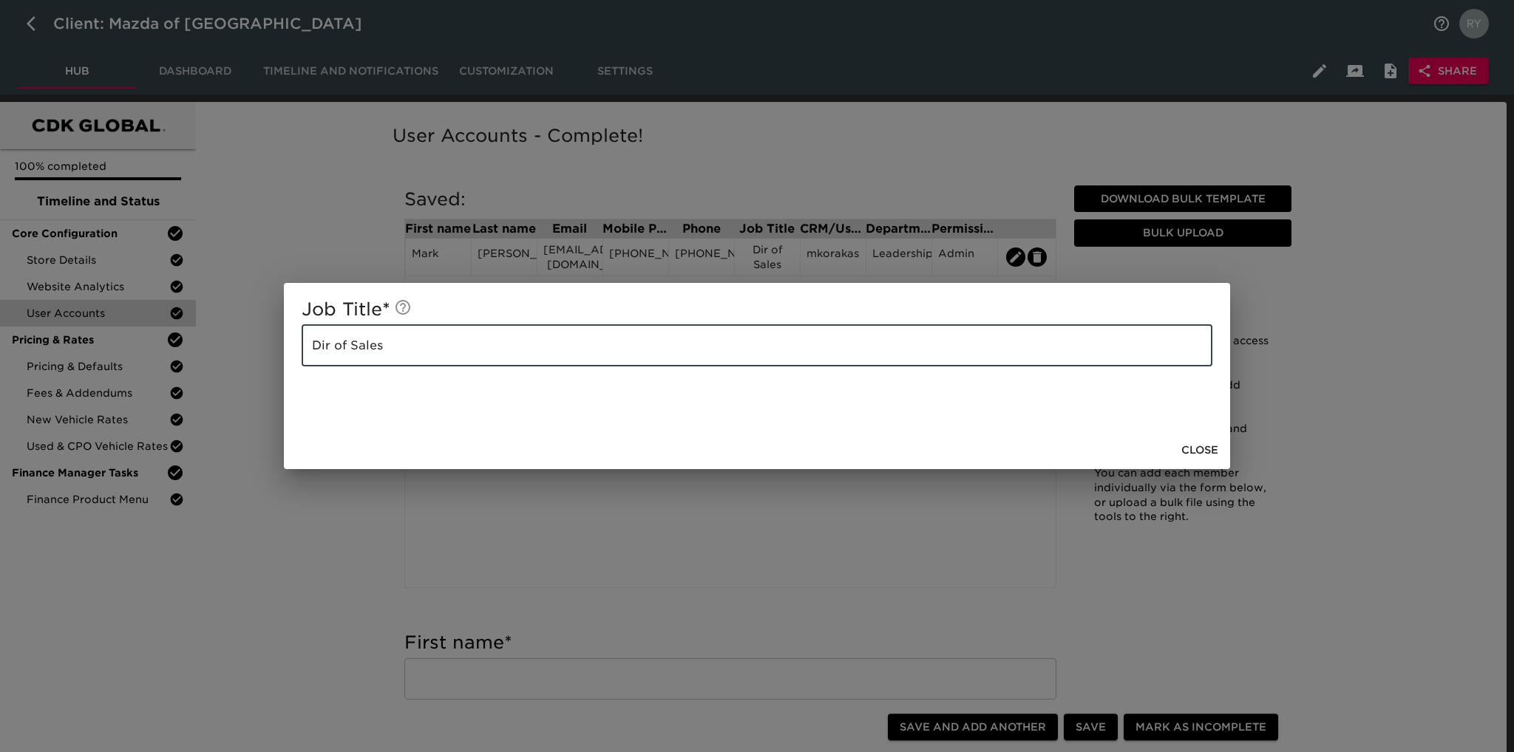
drag, startPoint x: 426, startPoint y: 351, endPoint x: 304, endPoint y: 337, distance: 123.5
click at [304, 337] on input "Dir of Sales" at bounding box center [757, 345] width 911 height 41
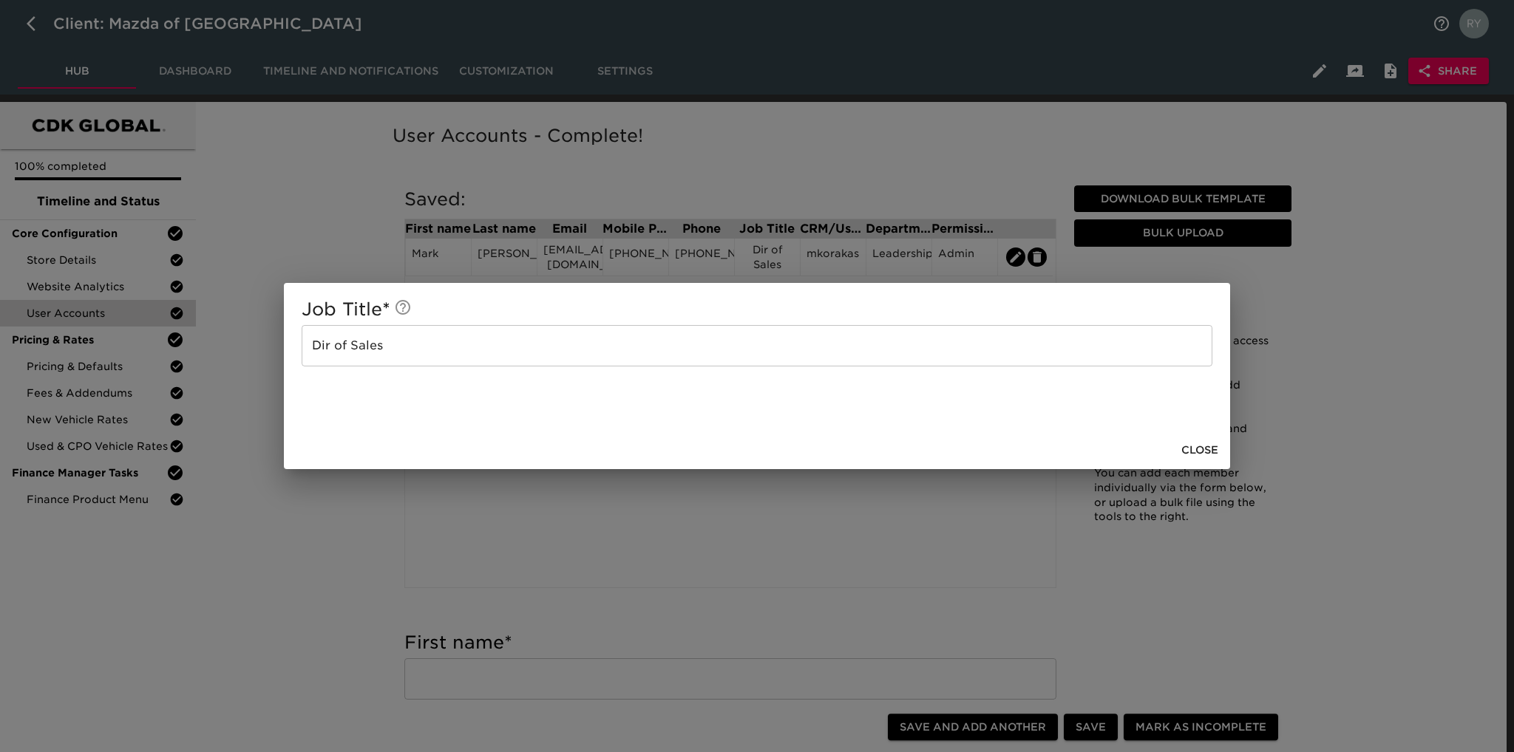
drag, startPoint x: 526, startPoint y: 510, endPoint x: 534, endPoint y: 503, distance: 9.9
click at [526, 510] on div "Job Title * Dir of Sales ​ Close" at bounding box center [757, 376] width 1514 height 752
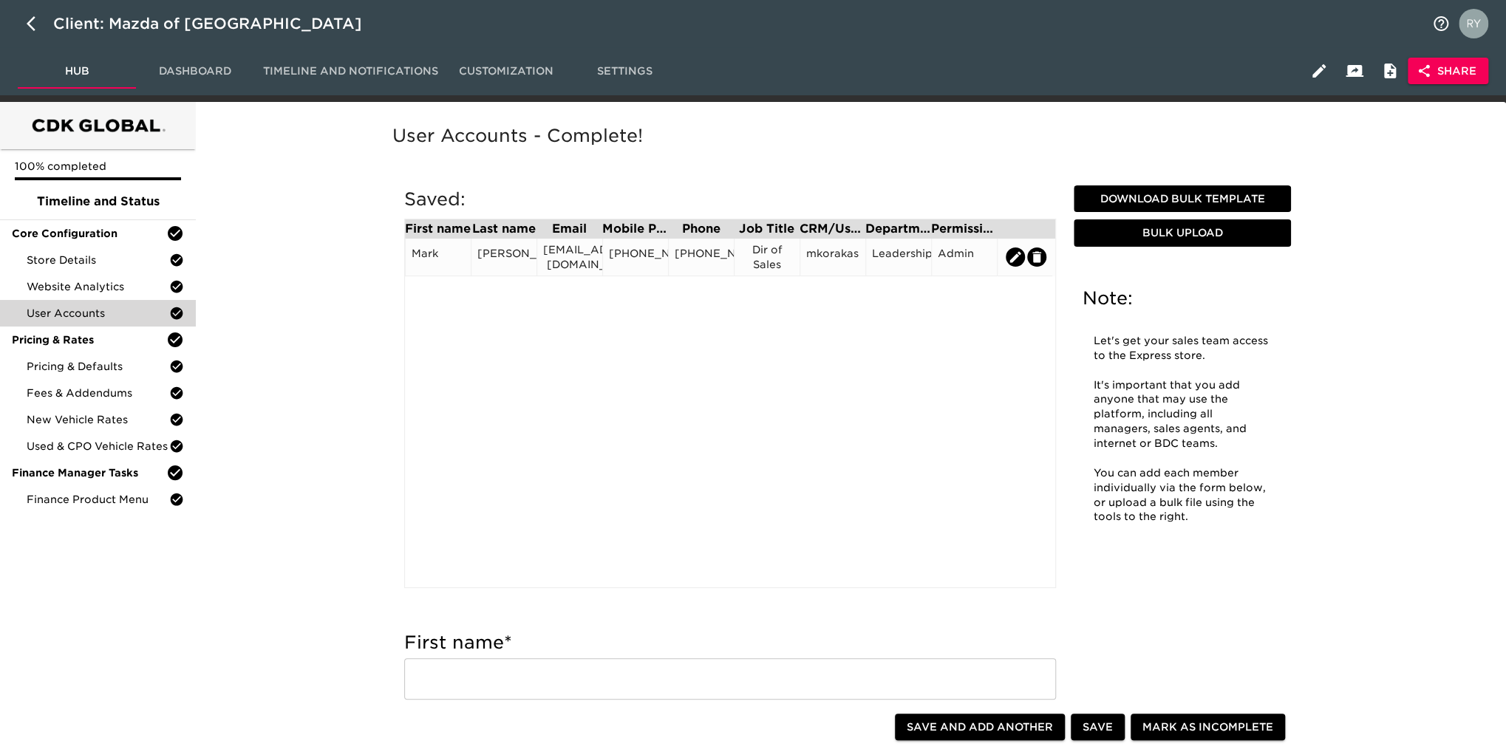
click at [839, 271] on div "mkorakas" at bounding box center [833, 258] width 66 height 38
click at [814, 257] on div "mkorakas" at bounding box center [832, 257] width 53 height 22
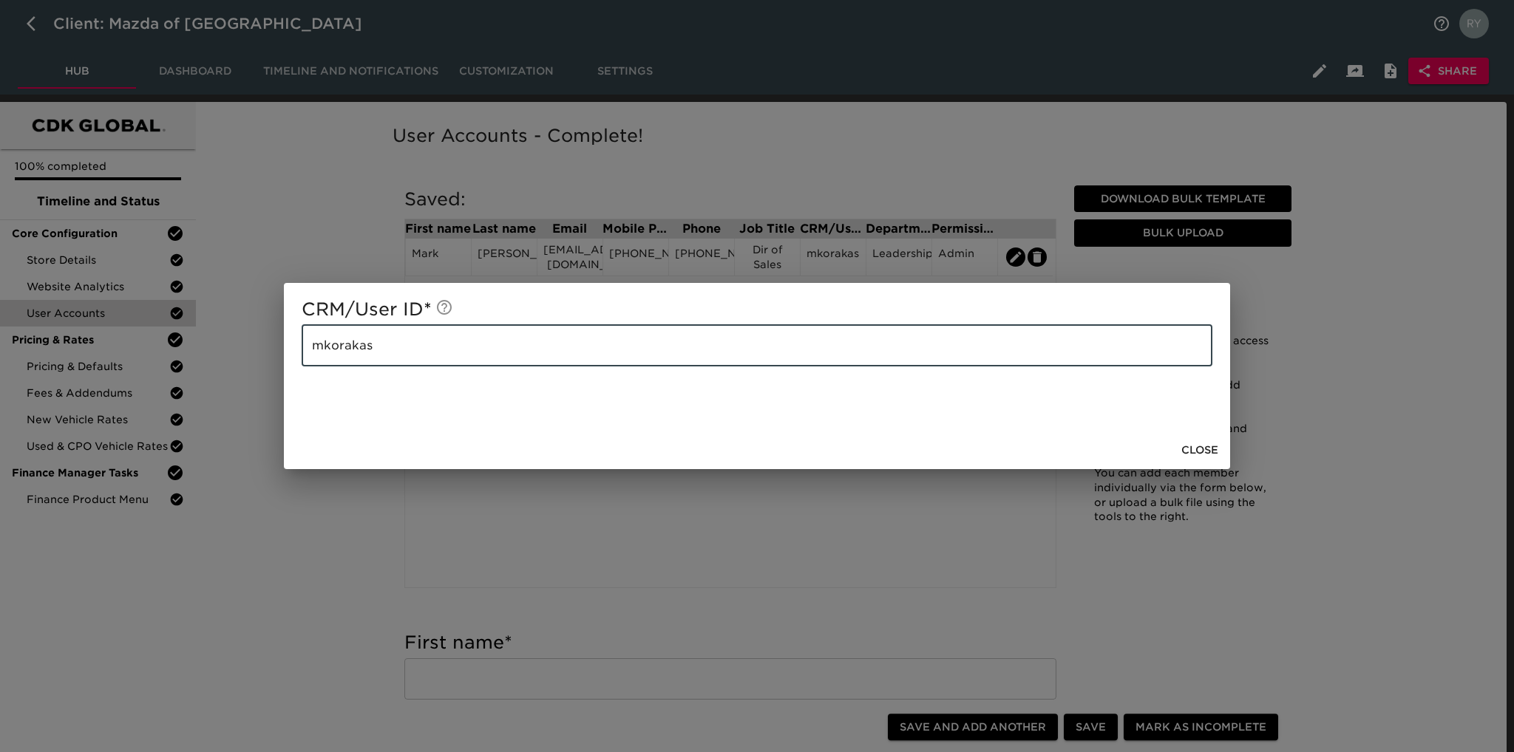
drag, startPoint x: 395, startPoint y: 353, endPoint x: 254, endPoint y: 356, distance: 140.5
click at [254, 356] on div "CRM/User ID * mkorakas ​ Close" at bounding box center [757, 376] width 1514 height 752
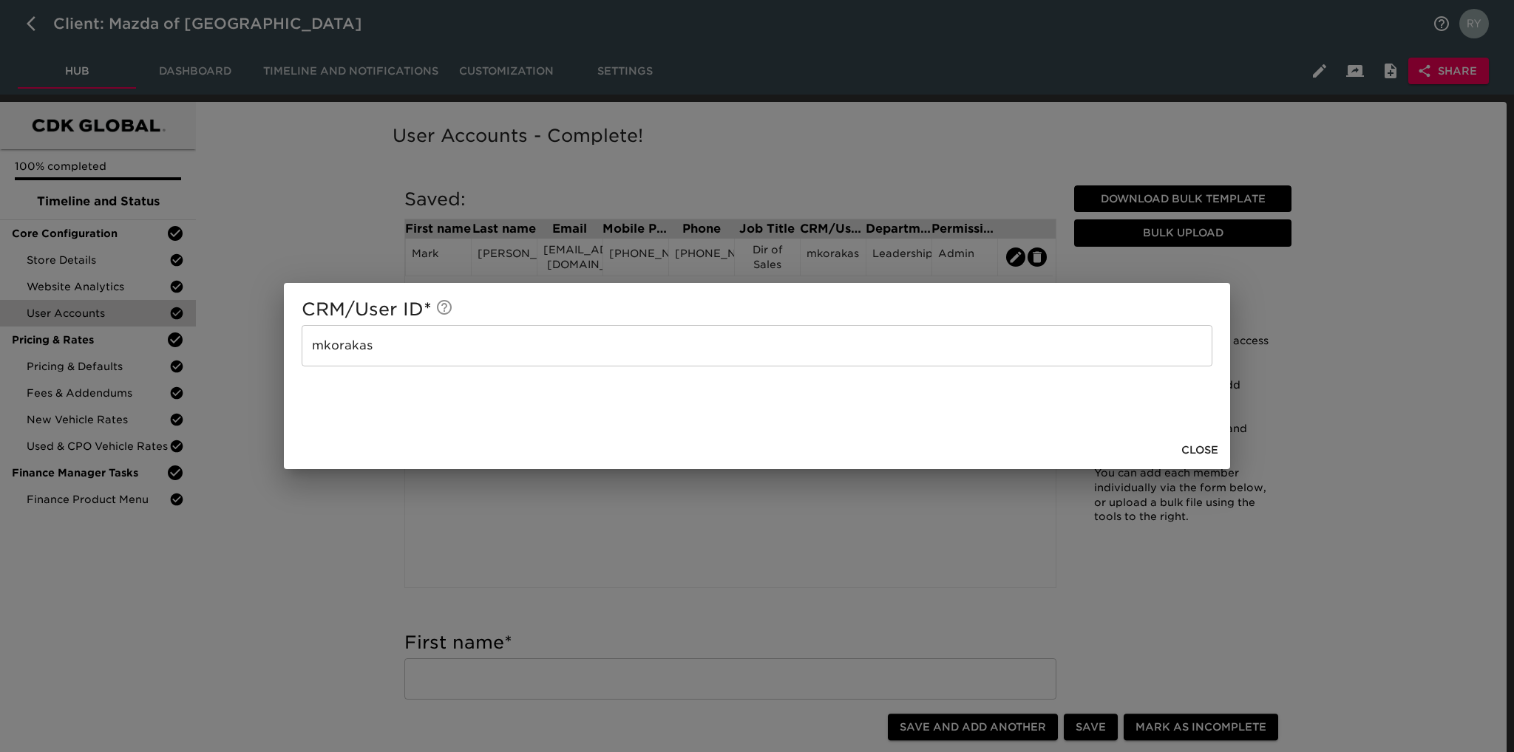
click at [294, 183] on div "CRM/User ID * mkorakas ​ Close" at bounding box center [757, 376] width 1514 height 752
